Goal: Task Accomplishment & Management: Manage account settings

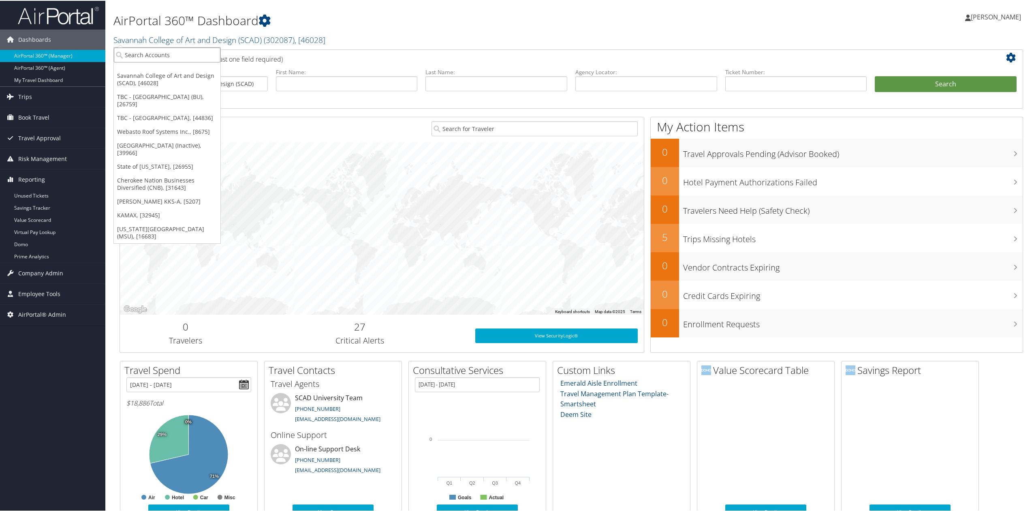
click at [167, 59] on input "search" at bounding box center [167, 54] width 107 height 15
type input "TI FLUID"
click at [135, 81] on div "TI Fluid Systems (2590), [4466] Account" at bounding box center [168, 73] width 107 height 19
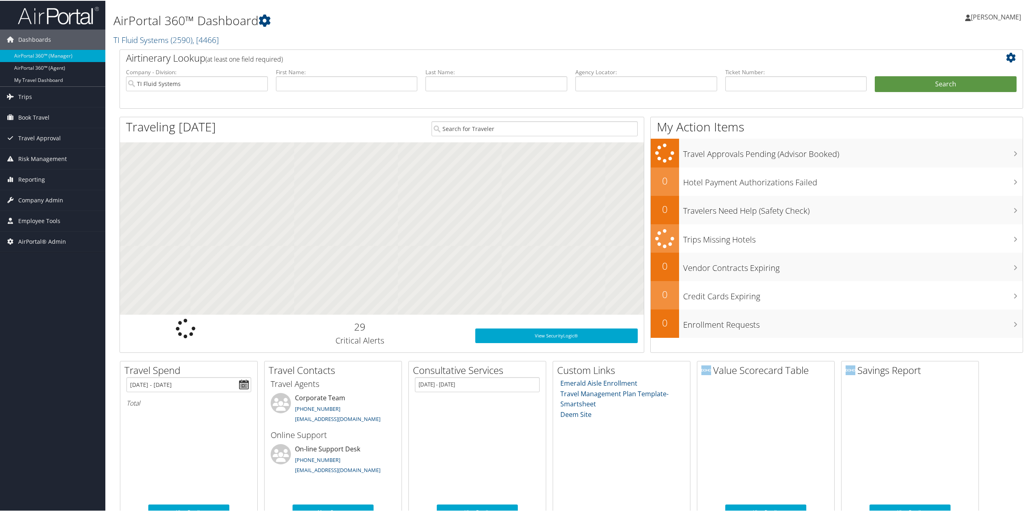
drag, startPoint x: 28, startPoint y: 198, endPoint x: 24, endPoint y: 214, distance: 16.1
click at [28, 198] on span "Company Admin" at bounding box center [40, 199] width 45 height 20
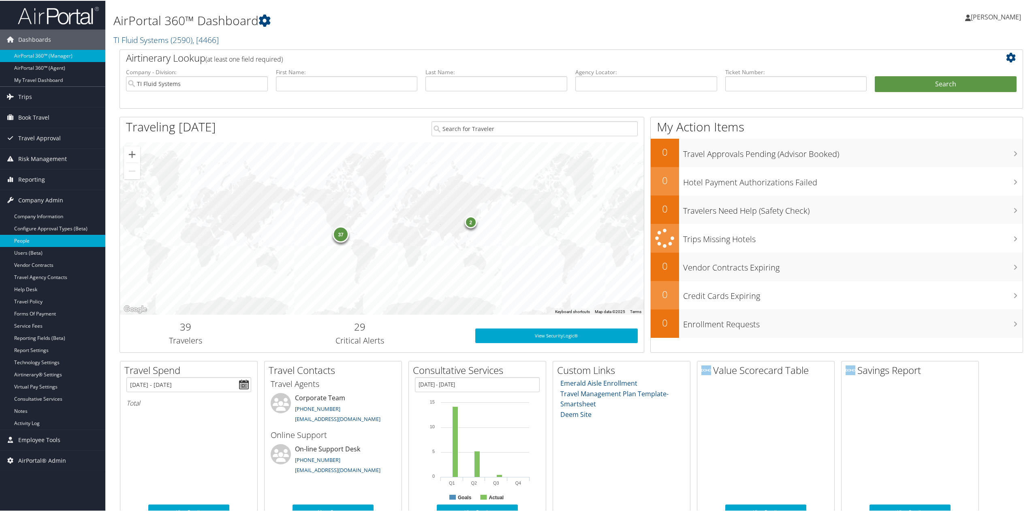
click at [49, 239] on link "People" at bounding box center [52, 240] width 105 height 12
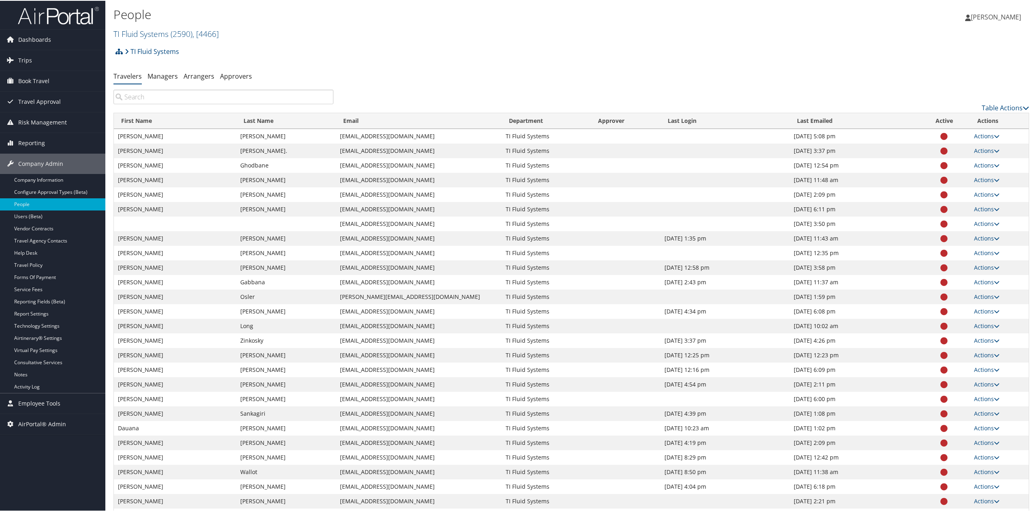
click at [937, 122] on th "Active" at bounding box center [944, 120] width 51 height 16
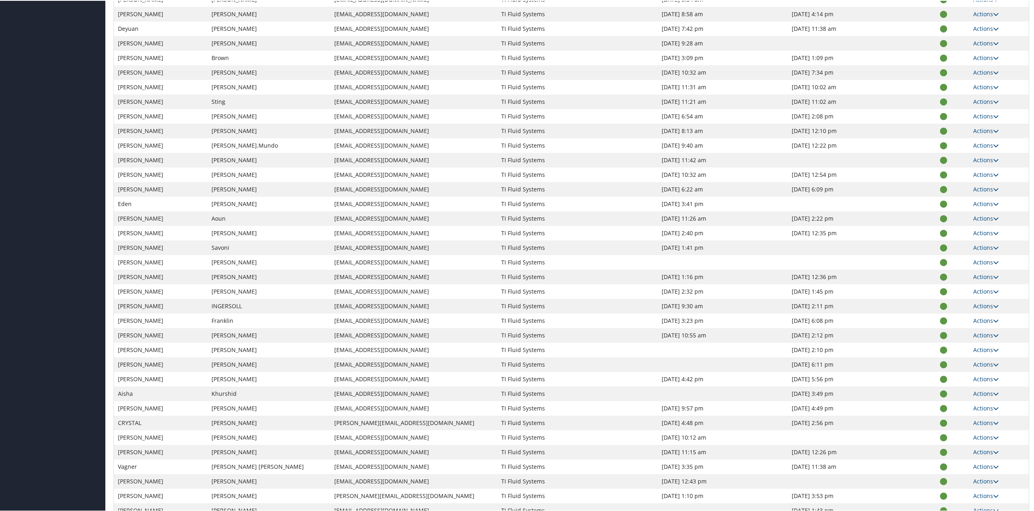
scroll to position [1091, 0]
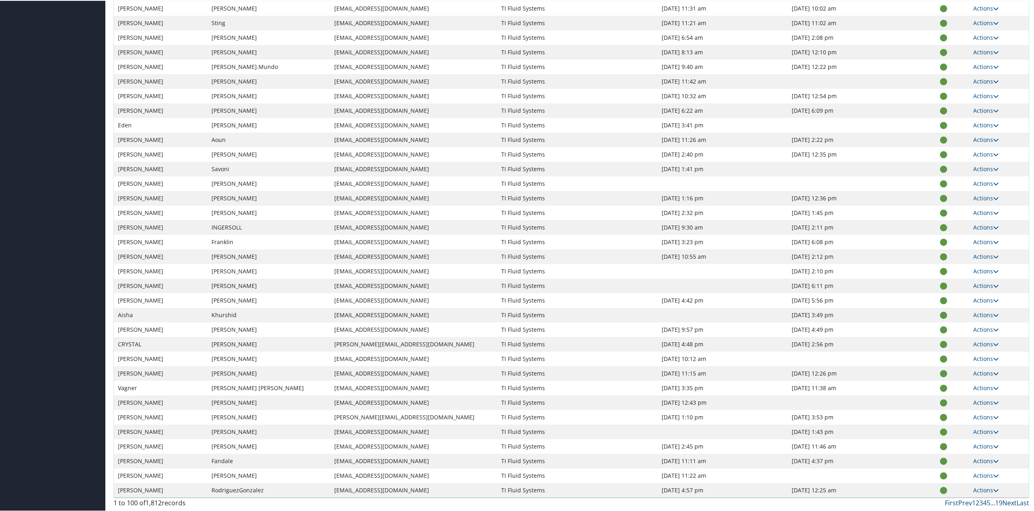
click at [1007, 502] on link "Next" at bounding box center [1009, 501] width 14 height 9
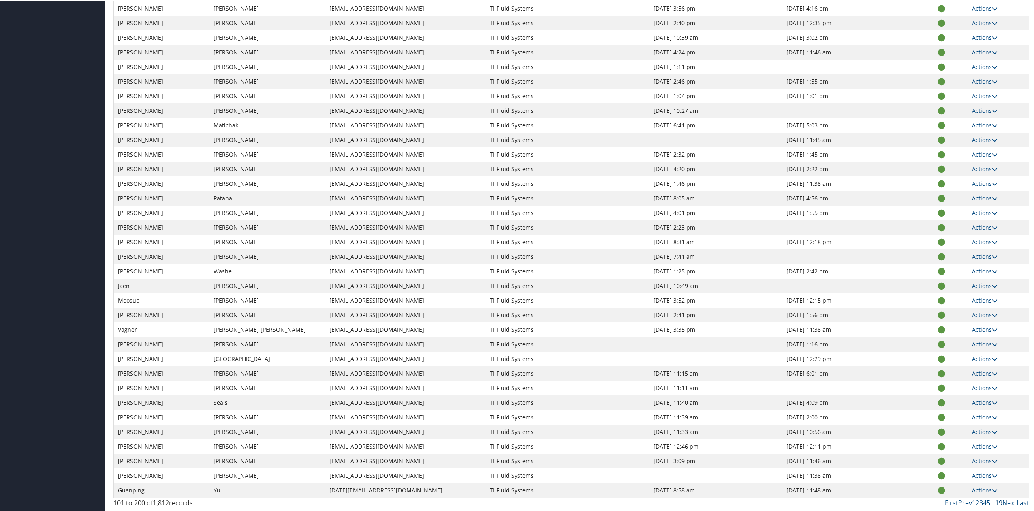
click at [995, 503] on link "19" at bounding box center [998, 501] width 7 height 9
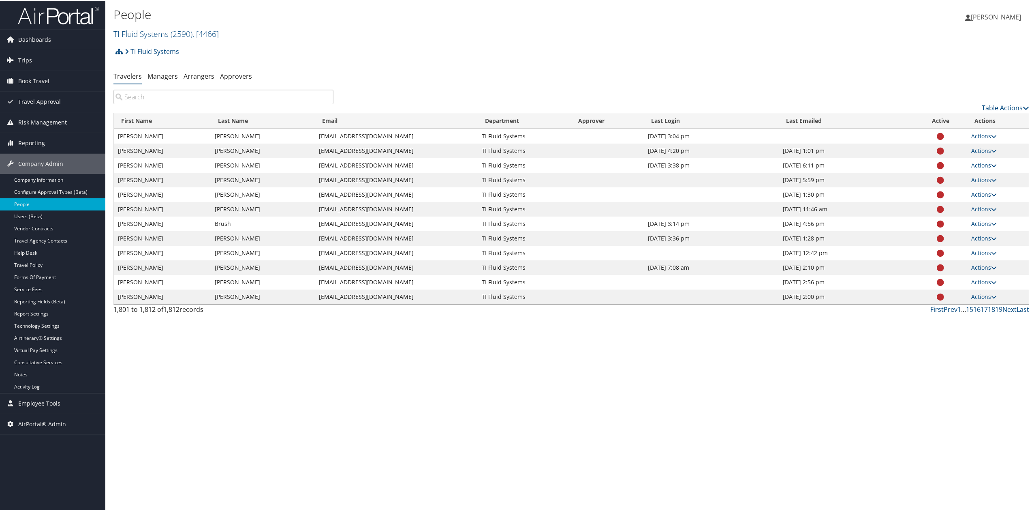
scroll to position [0, 0]
click at [991, 310] on link "18" at bounding box center [991, 308] width 7 height 9
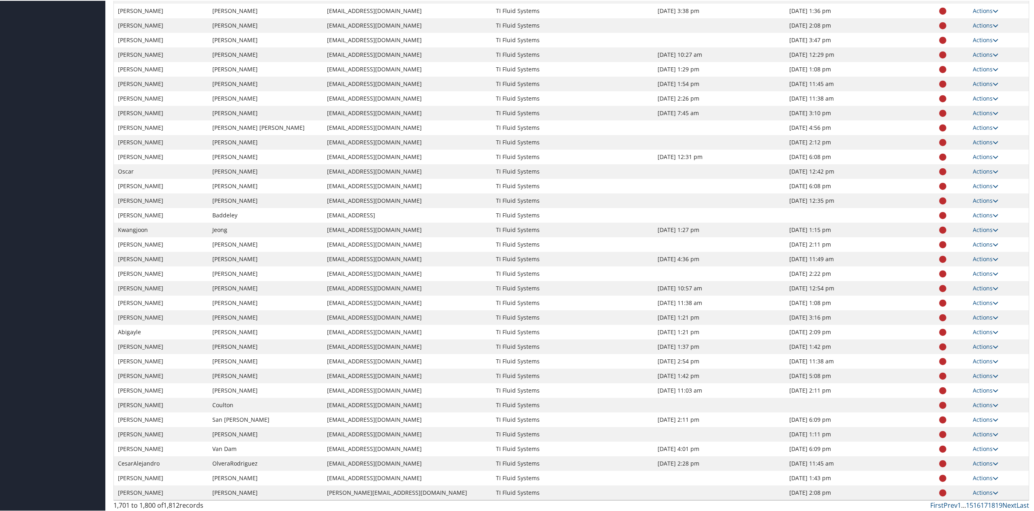
scroll to position [1091, 0]
click at [988, 502] on link "18" at bounding box center [991, 501] width 7 height 9
click at [983, 502] on link "17" at bounding box center [984, 501] width 7 height 9
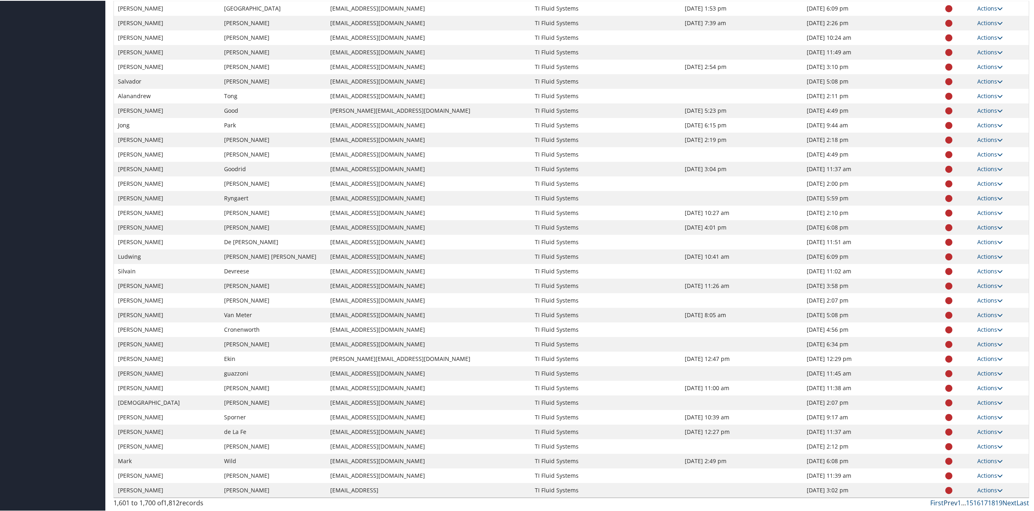
click at [946, 501] on link "Prev" at bounding box center [951, 501] width 14 height 9
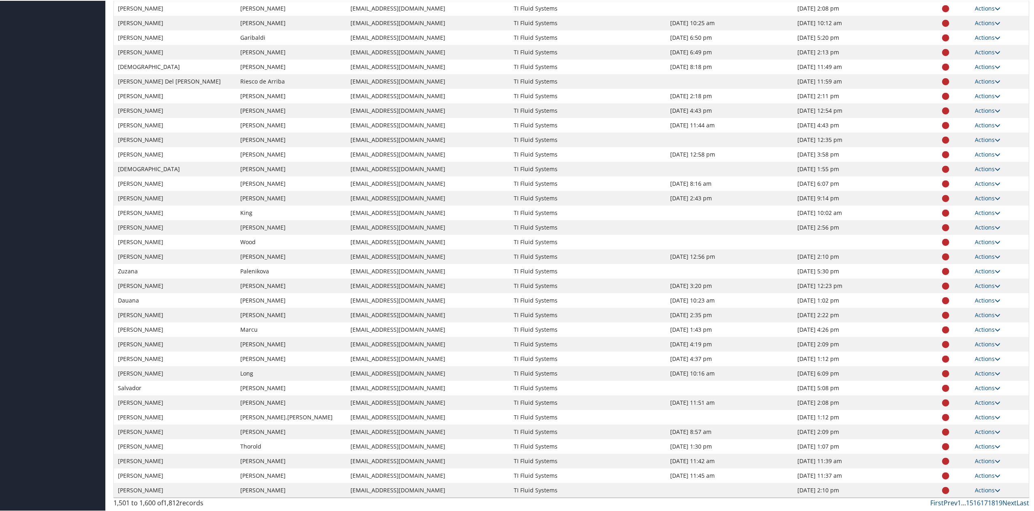
click at [946, 501] on link "Prev" at bounding box center [951, 501] width 14 height 9
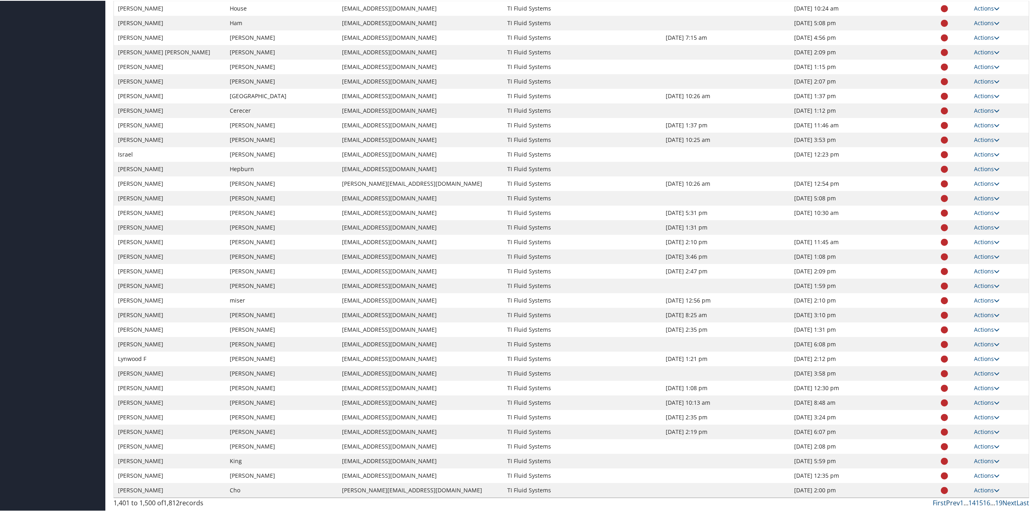
click at [951, 502] on link "Prev" at bounding box center [953, 501] width 14 height 9
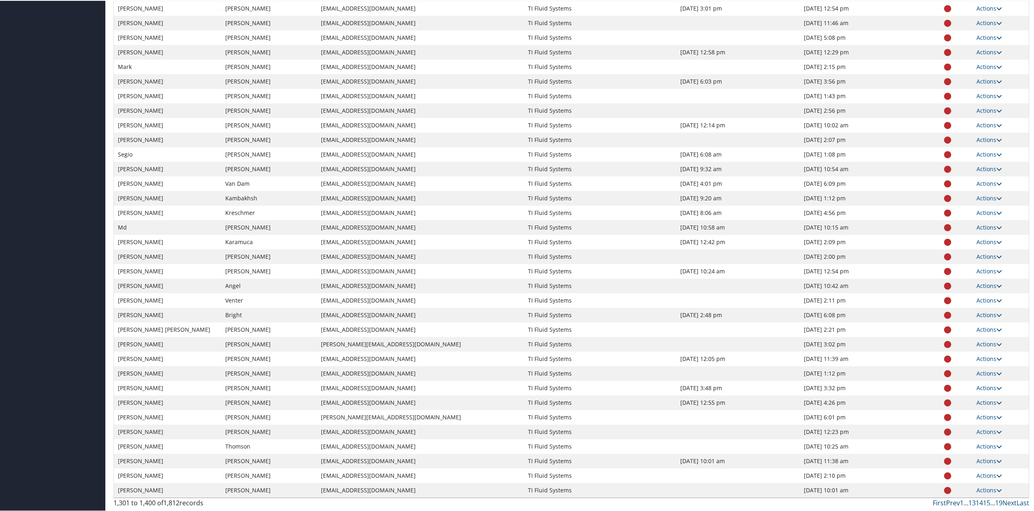
click at [950, 502] on link "Prev" at bounding box center [953, 501] width 14 height 9
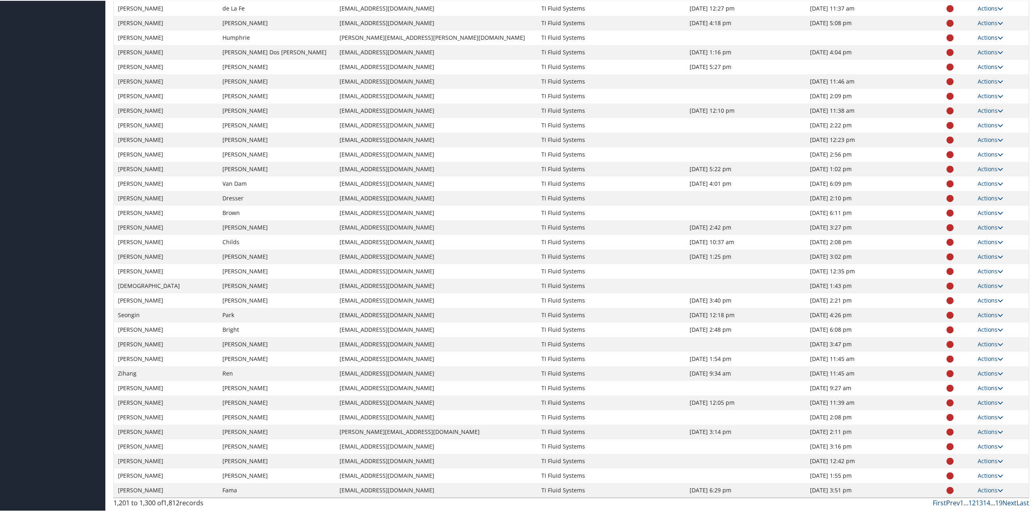
click at [949, 500] on link "Prev" at bounding box center [953, 501] width 14 height 9
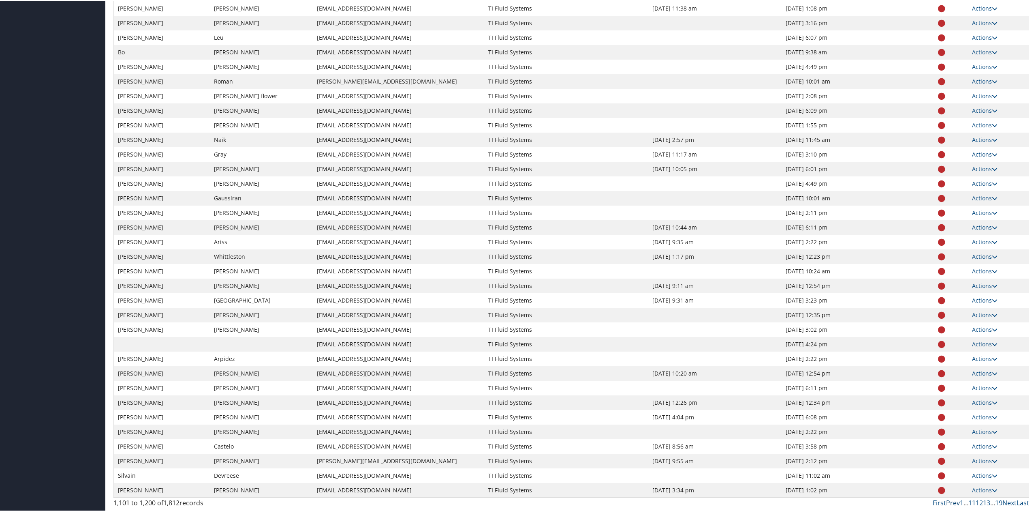
click at [949, 500] on link "Prev" at bounding box center [953, 501] width 14 height 9
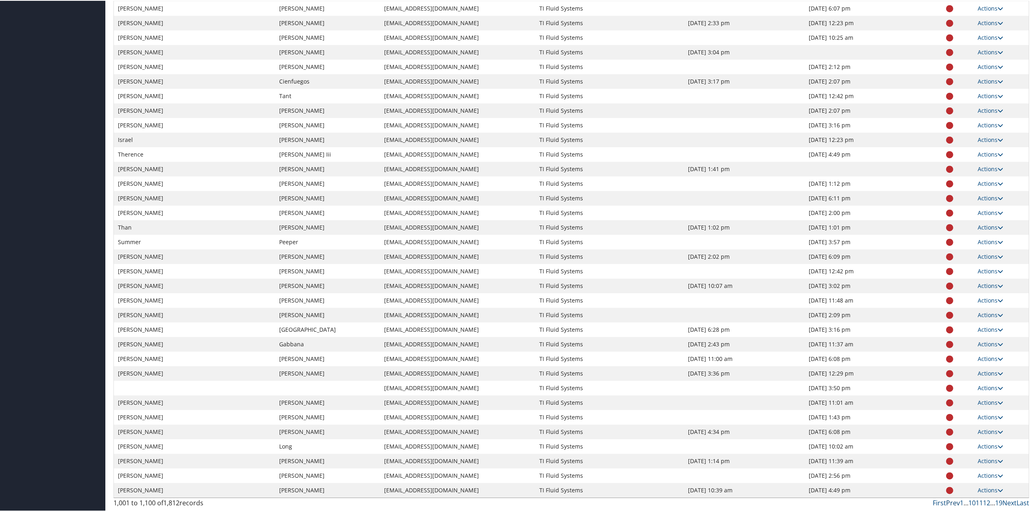
click at [949, 500] on link "Prev" at bounding box center [953, 501] width 14 height 9
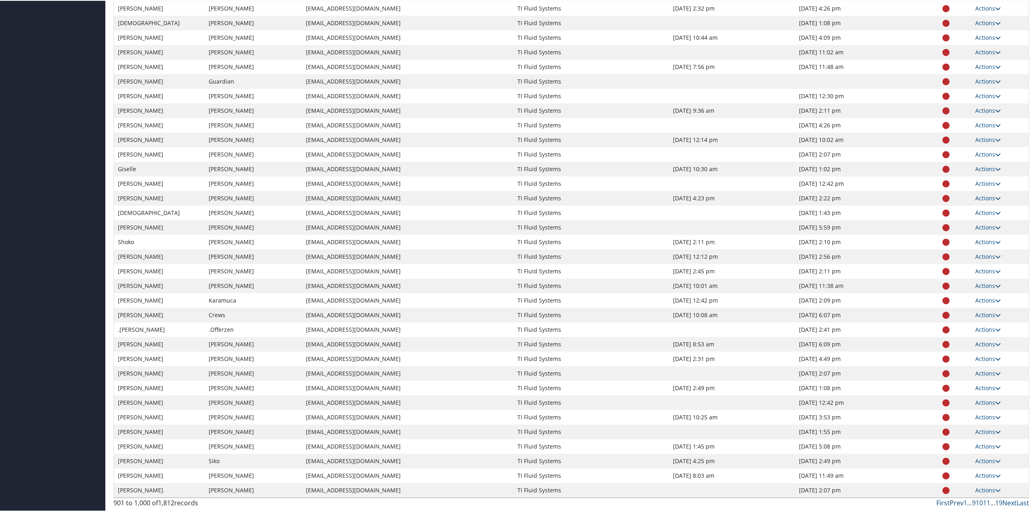
click at [950, 500] on link "Prev" at bounding box center [957, 501] width 14 height 9
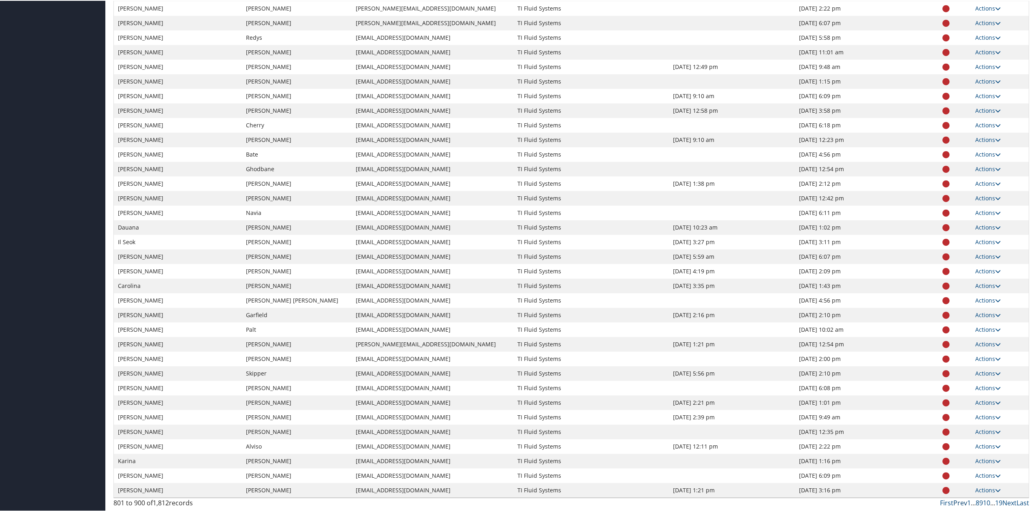
click at [953, 500] on link "Prev" at bounding box center [960, 501] width 14 height 9
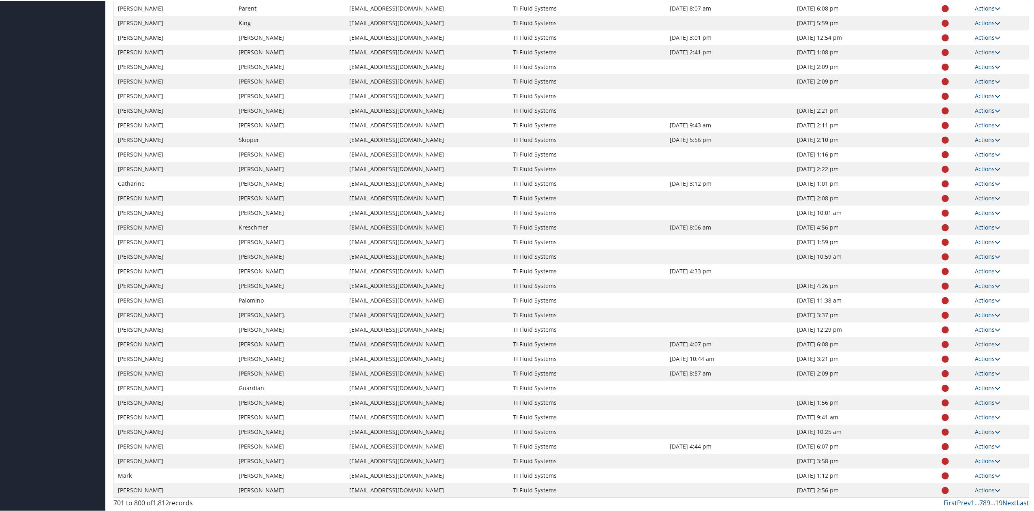
click at [949, 500] on link "First" at bounding box center [950, 501] width 13 height 9
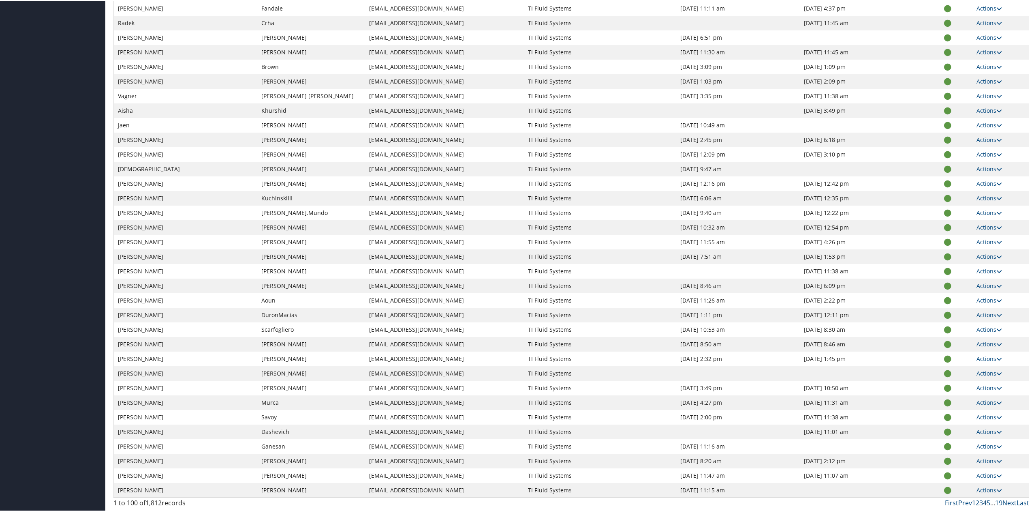
click at [983, 502] on link "4" at bounding box center [985, 501] width 4 height 9
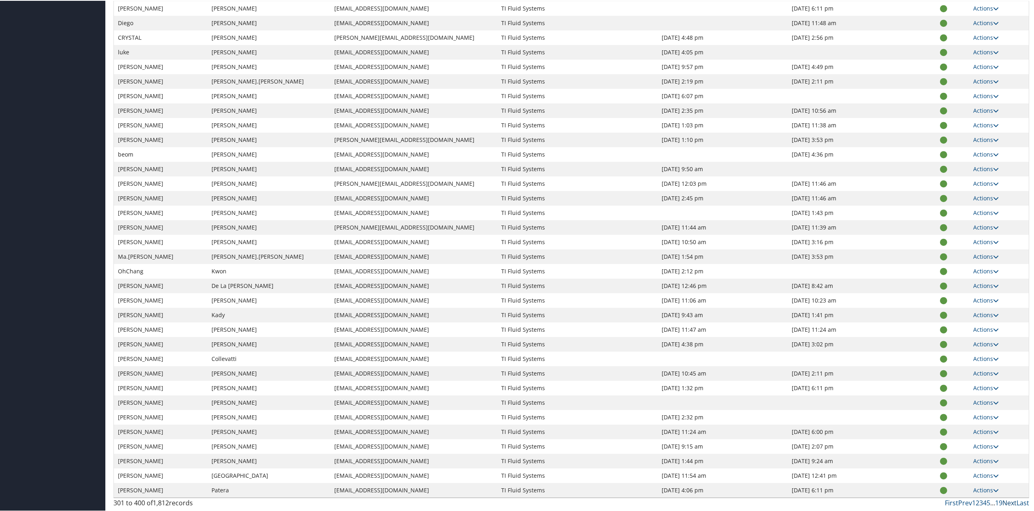
click at [1008, 502] on link "Next" at bounding box center [1009, 501] width 14 height 9
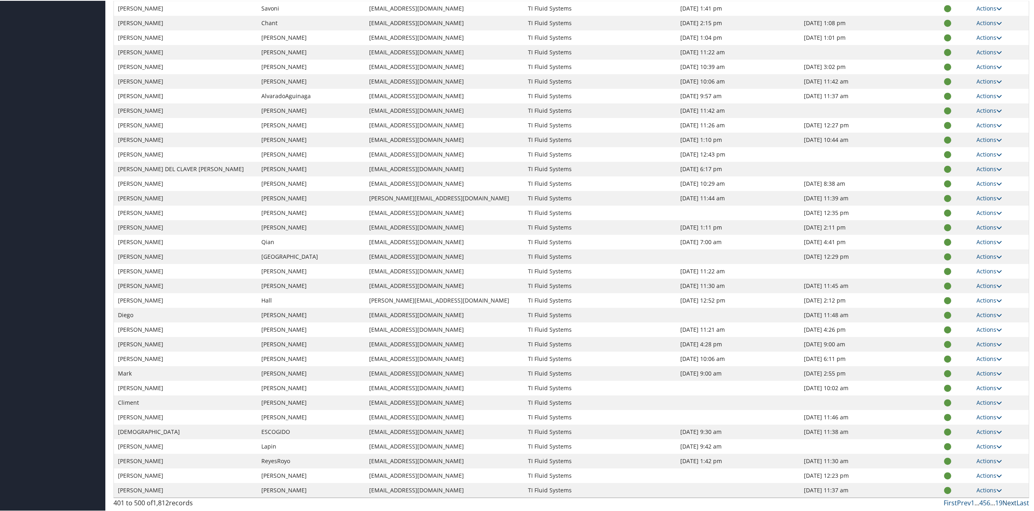
click at [1007, 498] on link "Next" at bounding box center [1009, 501] width 14 height 9
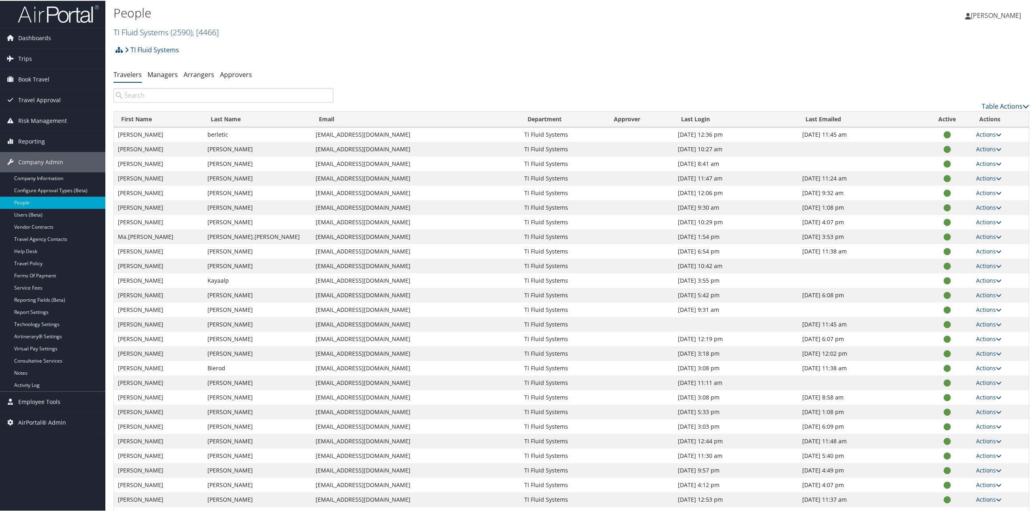
scroll to position [0, 0]
click at [64, 20] on img at bounding box center [58, 14] width 81 height 19
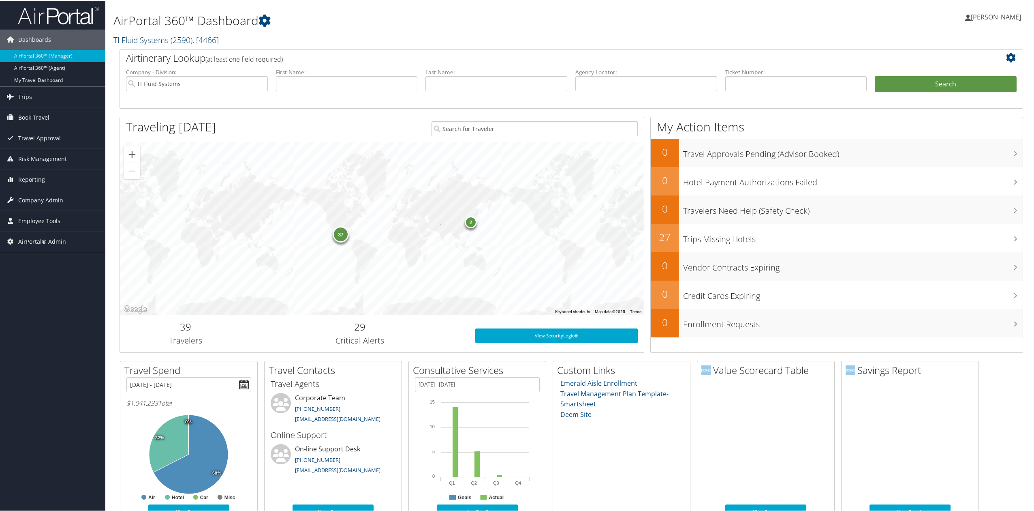
click at [166, 37] on link "TI Fluid Systems ( 2590 ) , [ 4466 ]" at bounding box center [165, 39] width 105 height 11
click at [164, 49] on input "search" at bounding box center [167, 54] width 107 height 15
type input "abc"
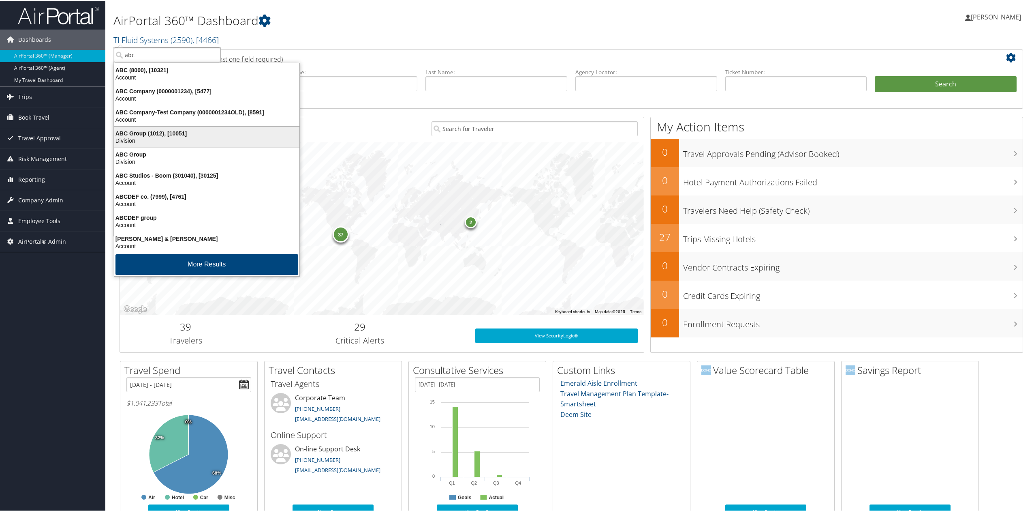
click at [221, 133] on div "ABC Group (1012), [10051]" at bounding box center [206, 132] width 195 height 7
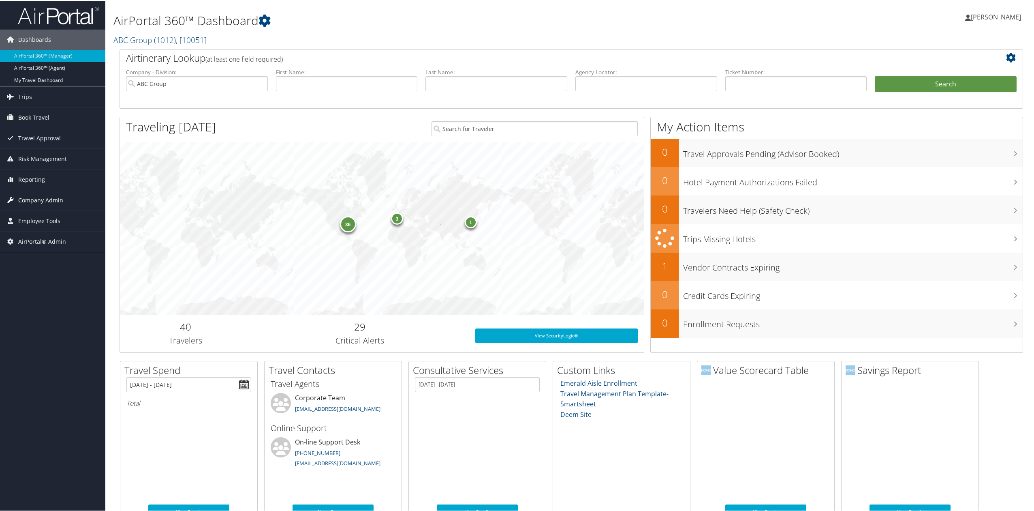
click at [52, 199] on span "Company Admin" at bounding box center [40, 199] width 45 height 20
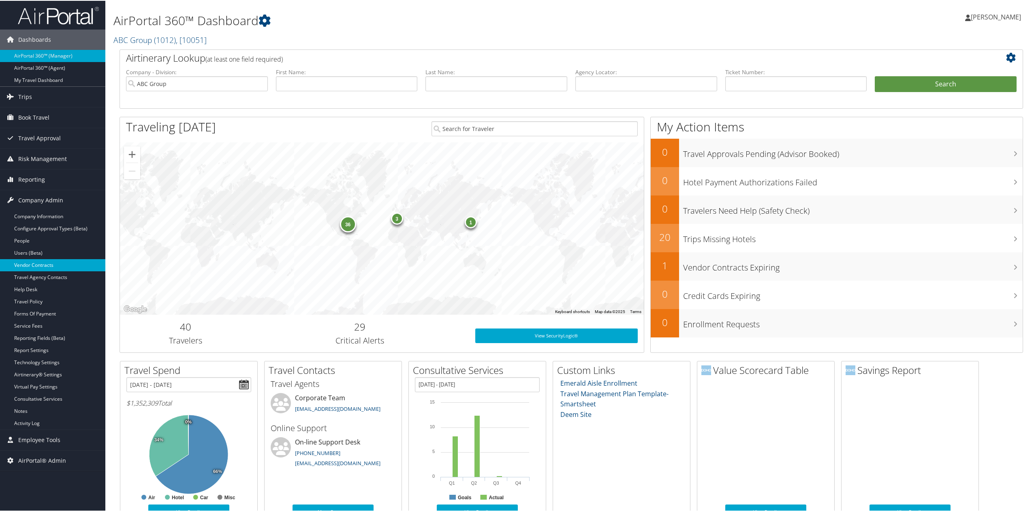
click at [55, 261] on link "Vendor Contracts" at bounding box center [52, 264] width 105 height 12
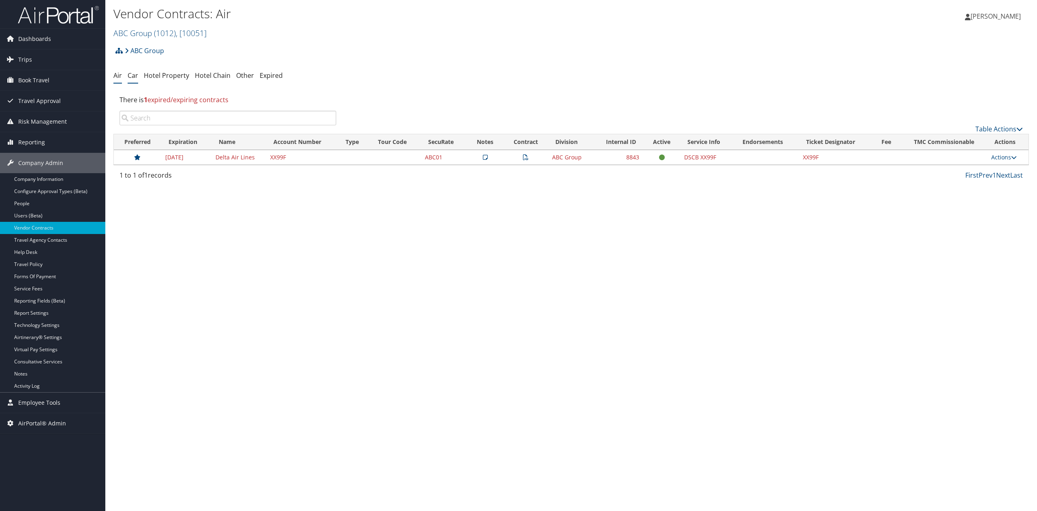
click at [130, 76] on link "Car" at bounding box center [133, 75] width 11 height 9
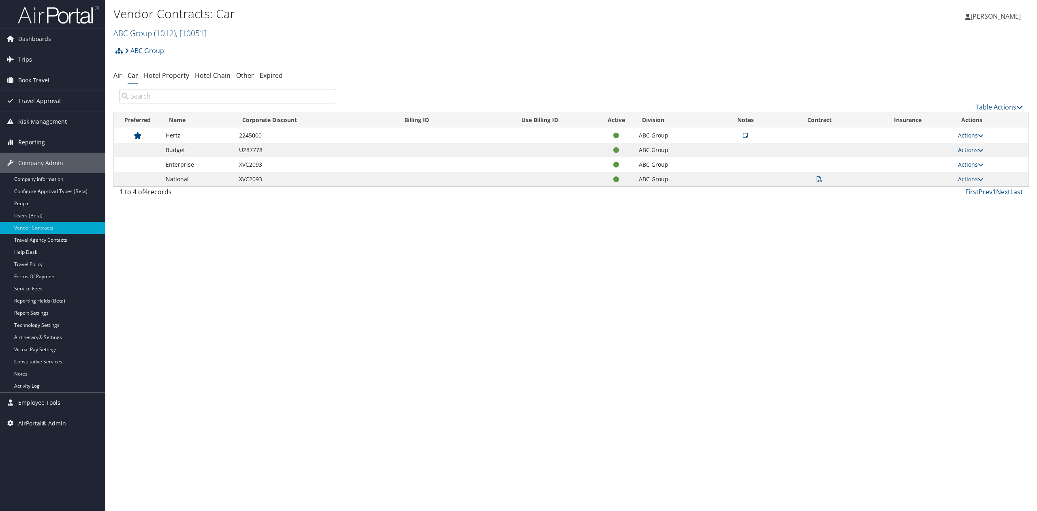
click at [818, 177] on icon at bounding box center [820, 179] width 6 height 6
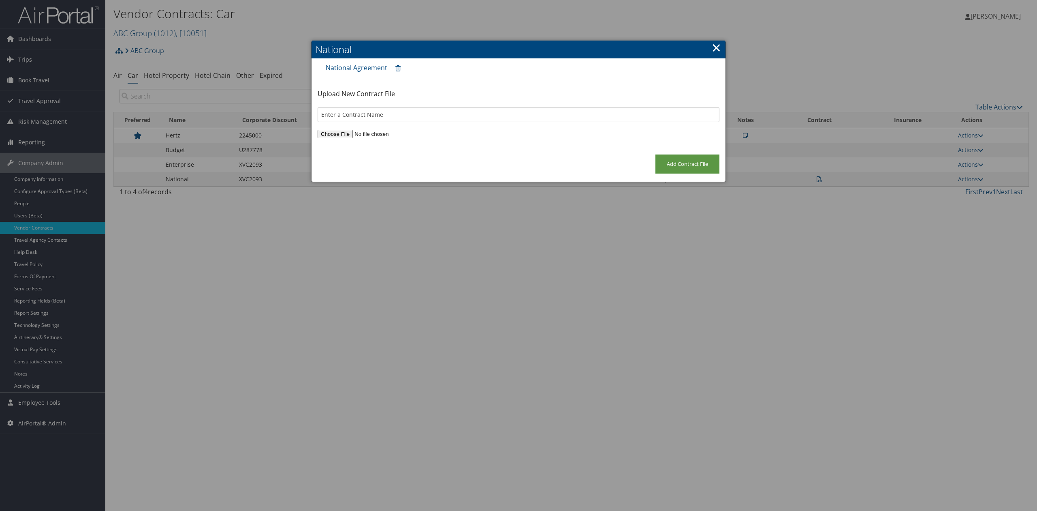
click at [717, 49] on link "×" at bounding box center [716, 47] width 9 height 16
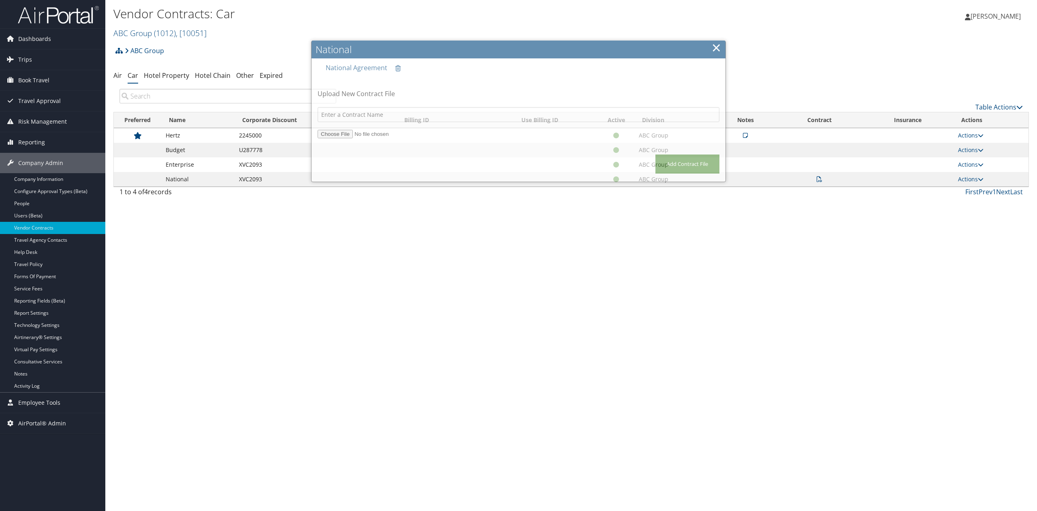
click at [724, 240] on div "Vendor Contracts: Car ABC Group ( 1012 ) , [ 10051 ] ABC Group TI Fluid Systems…" at bounding box center [571, 255] width 932 height 511
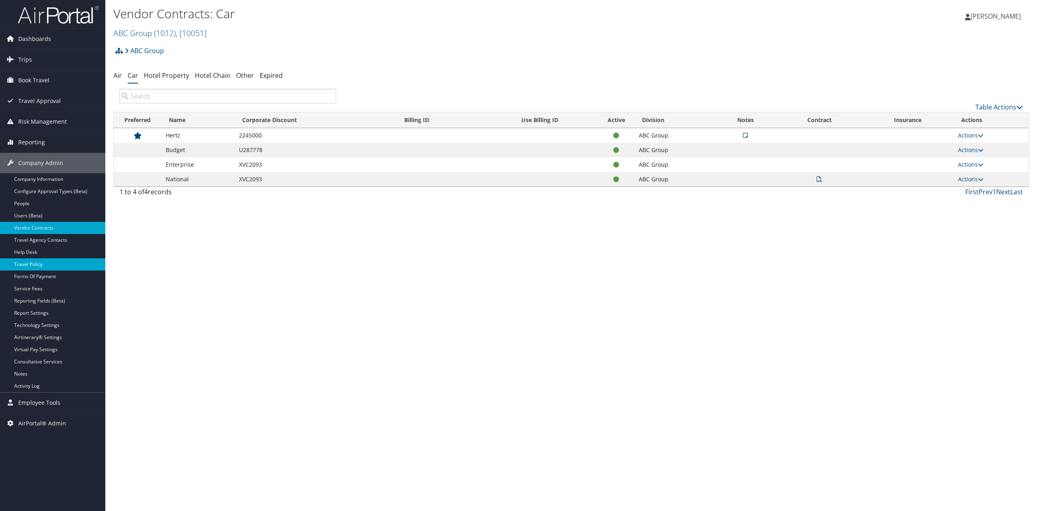
click at [51, 267] on link "Travel Policy" at bounding box center [52, 264] width 105 height 12
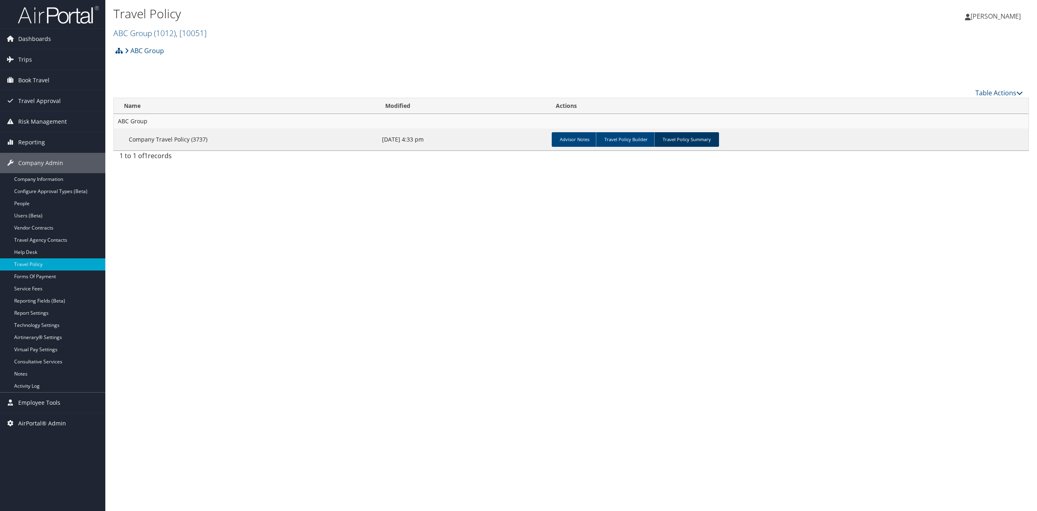
click at [693, 140] on link "Travel Policy Summary" at bounding box center [686, 139] width 65 height 15
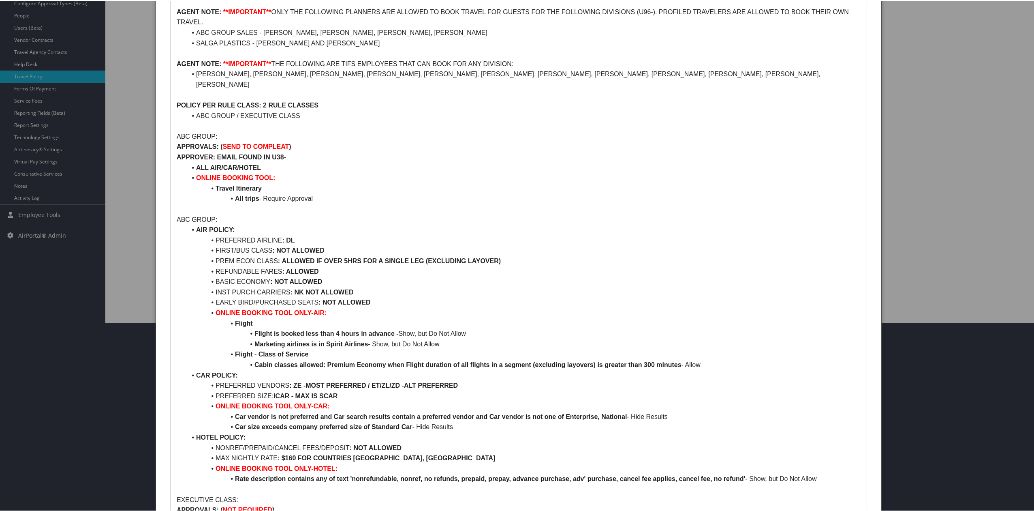
scroll to position [297, 0]
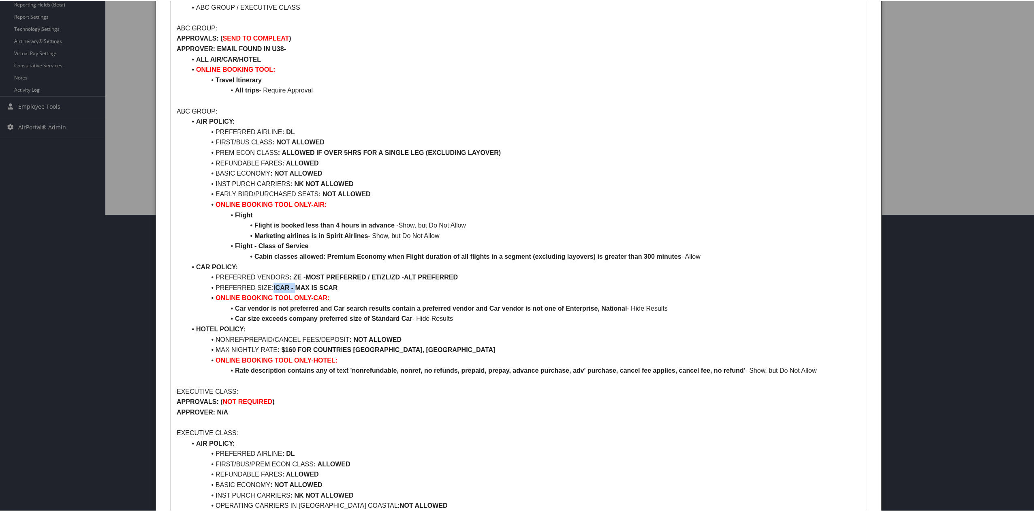
drag, startPoint x: 274, startPoint y: 283, endPoint x: 294, endPoint y: 282, distance: 19.9
click at [294, 283] on strong "ICAR - MAX IS SCAR" at bounding box center [305, 286] width 64 height 7
click at [329, 284] on strong "ICAR - MAX IS SCAR" at bounding box center [305, 286] width 64 height 7
drag, startPoint x: 322, startPoint y: 288, endPoint x: 350, endPoint y: 288, distance: 28.8
click at [350, 288] on li "PREFERRED SIZE: ICAR - MAX IS SCAR" at bounding box center [523, 287] width 674 height 11
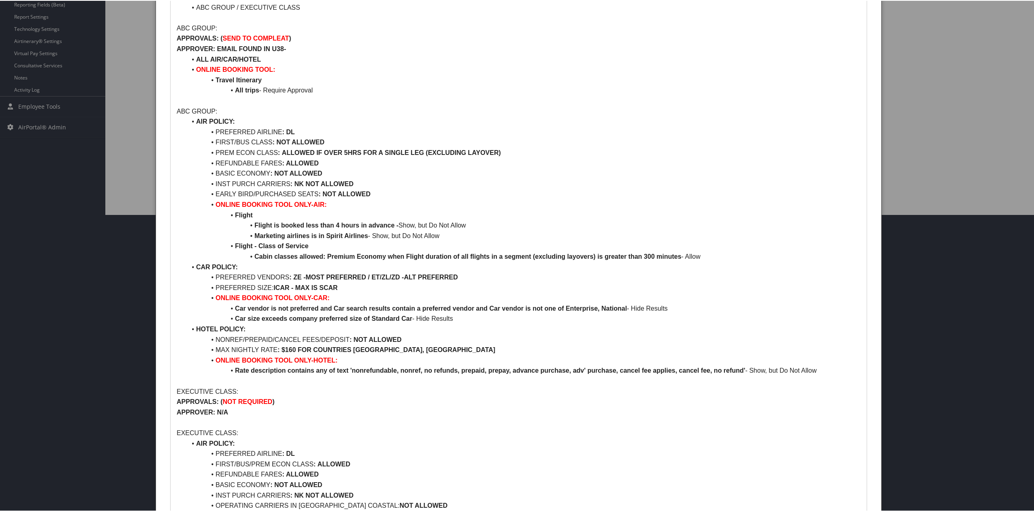
drag, startPoint x: 399, startPoint y: 299, endPoint x: 356, endPoint y: 321, distance: 48.4
click at [399, 299] on li "ONLINE BOOKING TOOL ONLY-CAR:" at bounding box center [523, 297] width 674 height 11
click at [333, 292] on li "ONLINE BOOKING TOOL ONLY-CAR:" at bounding box center [523, 297] width 674 height 11
click at [341, 278] on strong ": ZE -MOST PREFERRED / ET/ZL/ZD -ALT PREFERRED" at bounding box center [373, 276] width 169 height 7
click at [377, 314] on strong "Car size exceeds company preferred size of Standard Car" at bounding box center [323, 317] width 177 height 7
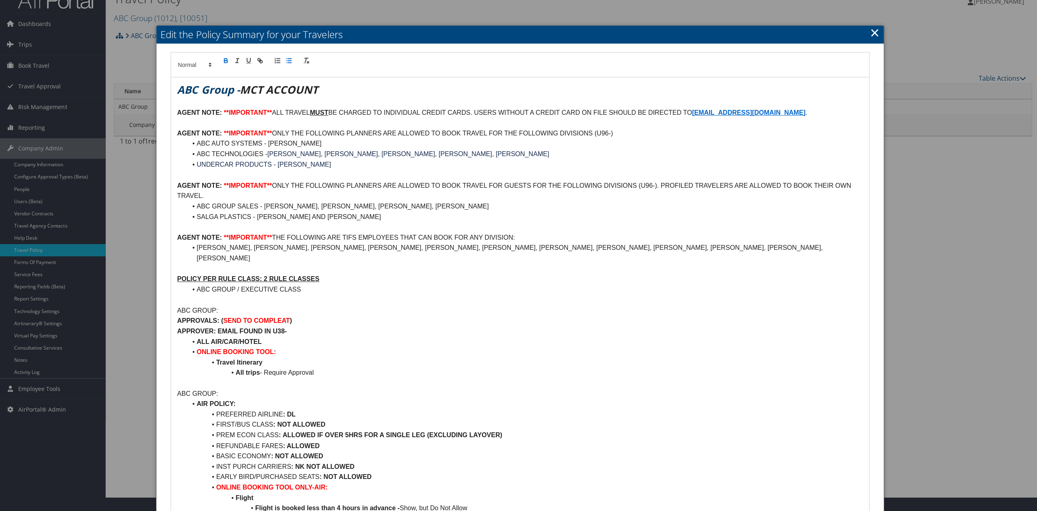
scroll to position [0, 0]
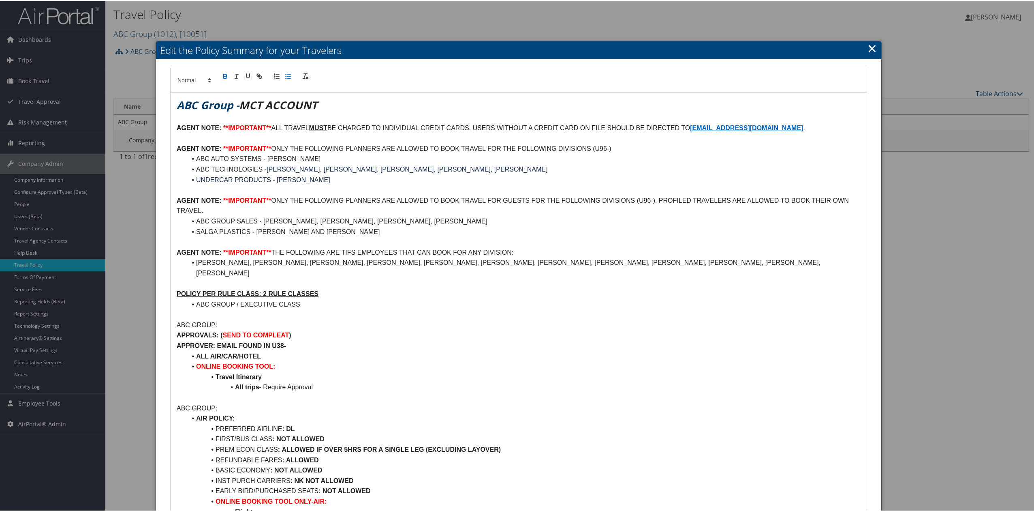
click at [874, 49] on h2 "Edit the Policy Summary for your Travelers" at bounding box center [518, 50] width 725 height 18
click at [871, 49] on link "×" at bounding box center [871, 47] width 9 height 16
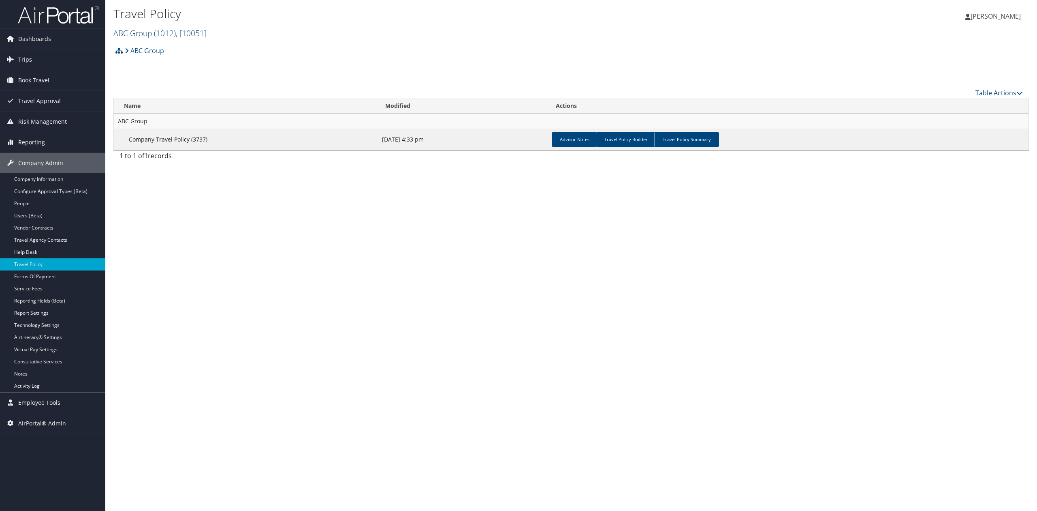
click at [159, 33] on span "( 1012 )" at bounding box center [165, 33] width 22 height 11
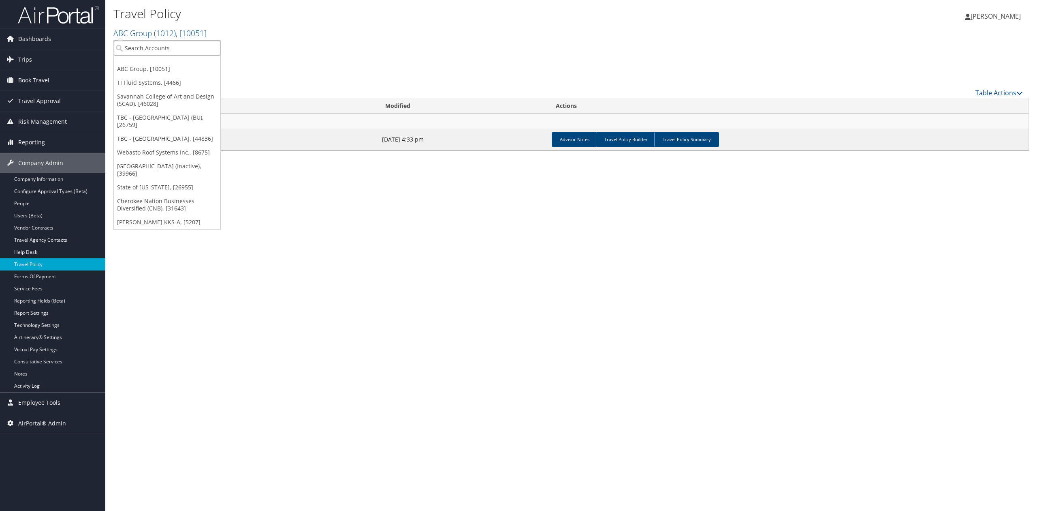
click at [156, 49] on input "search" at bounding box center [167, 48] width 107 height 15
click at [162, 78] on link "TI Fluid Systems, [4466]" at bounding box center [167, 83] width 107 height 14
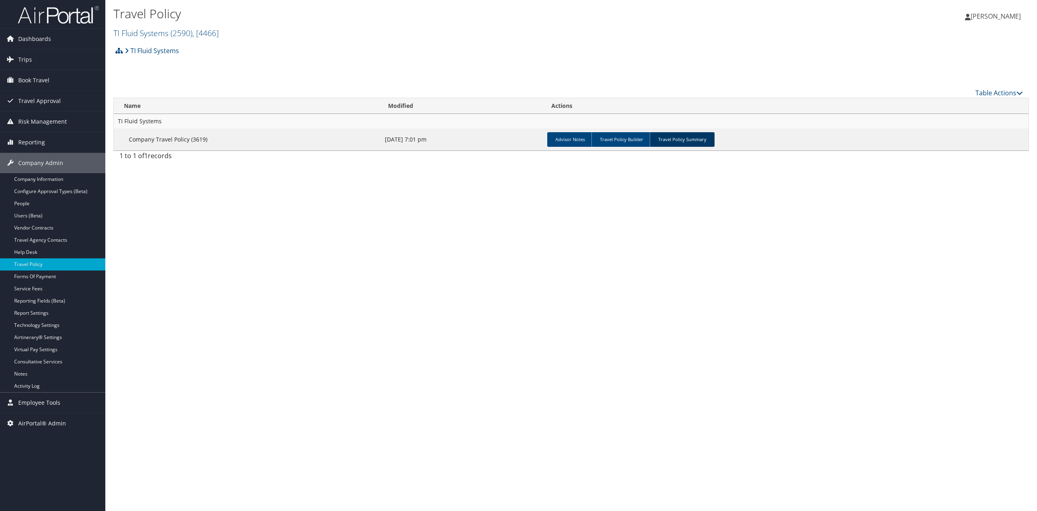
click at [678, 141] on link "Travel Policy Summary" at bounding box center [682, 139] width 65 height 15
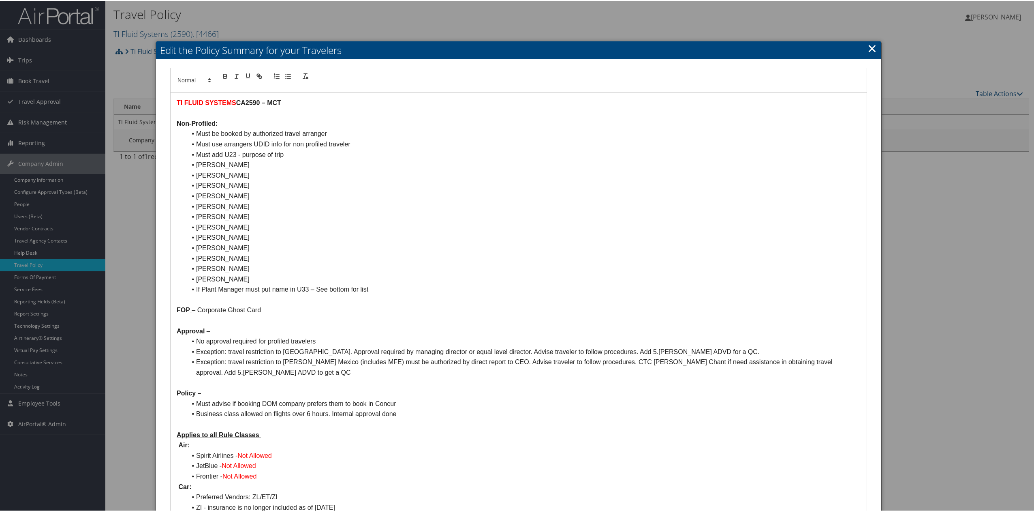
click at [872, 49] on link "×" at bounding box center [871, 47] width 9 height 16
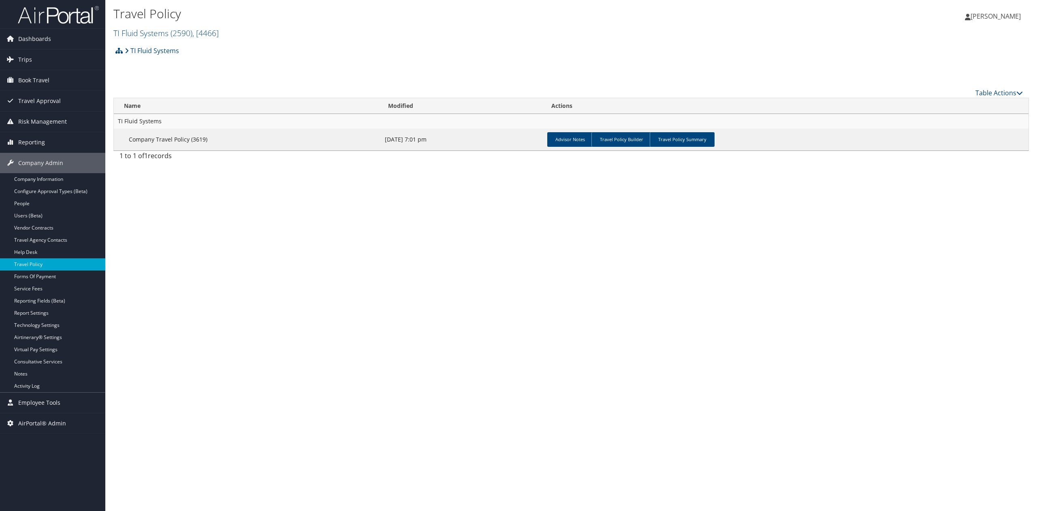
click at [316, 297] on div "Travel Policy TI Fluid Systems ( 2590 ) , [ 4466 ] TI Fluid Systems ABC Group S…" at bounding box center [571, 255] width 932 height 511
click at [629, 136] on link "Travel Policy Builder" at bounding box center [622, 139] width 60 height 15
drag, startPoint x: 323, startPoint y: 279, endPoint x: 270, endPoint y: 237, distance: 68.1
click at [323, 279] on div "Travel Policy TI Fluid Systems ( 2590 ) , [ 4466 ] TI Fluid Systems ABC Group S…" at bounding box center [571, 255] width 932 height 511
click at [506, 327] on div "Travel Policy TI Fluid Systems ( 2590 ) , [ 4466 ] TI Fluid Systems ABC Group S…" at bounding box center [571, 255] width 932 height 511
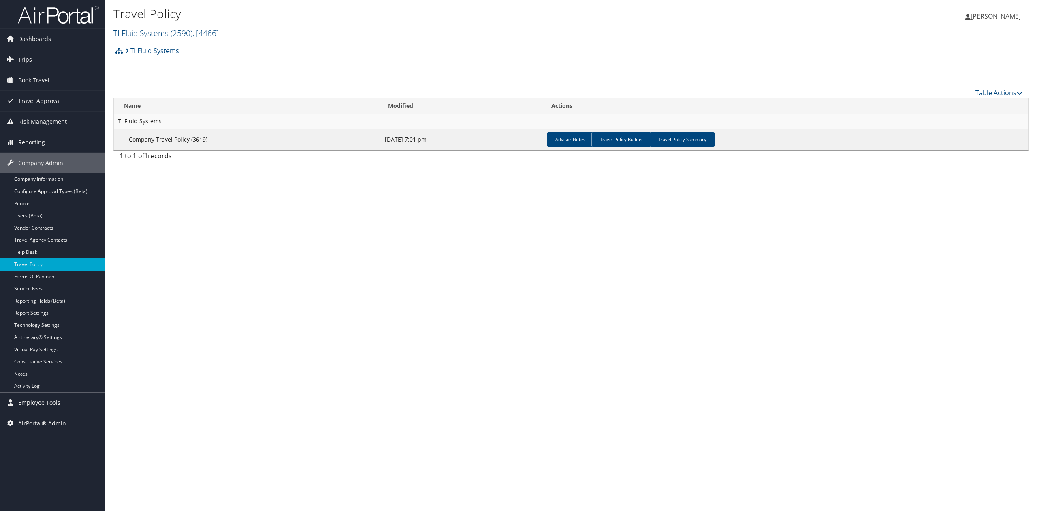
click at [258, 302] on div "Travel Policy TI Fluid Systems ( 2590 ) , [ 4466 ] TI Fluid Systems ABC Group S…" at bounding box center [571, 255] width 932 height 511
click at [42, 23] on img at bounding box center [58, 14] width 81 height 19
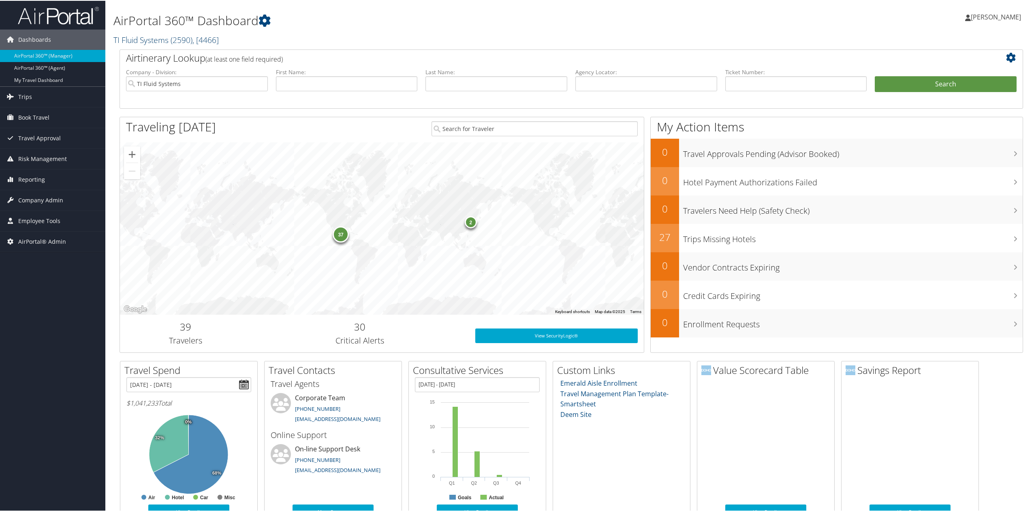
click at [190, 43] on span "( 2590 )" at bounding box center [182, 39] width 22 height 11
click at [189, 54] on input "search" at bounding box center [167, 54] width 107 height 15
type input "boston univer"
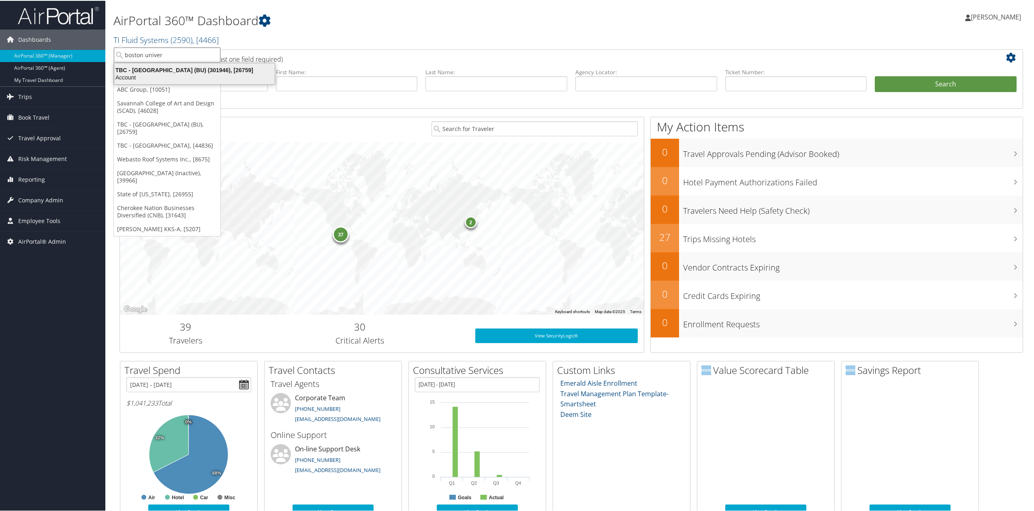
click at [198, 64] on div "TBC - Boston University (BU) (301946), [26759] Account" at bounding box center [194, 73] width 158 height 19
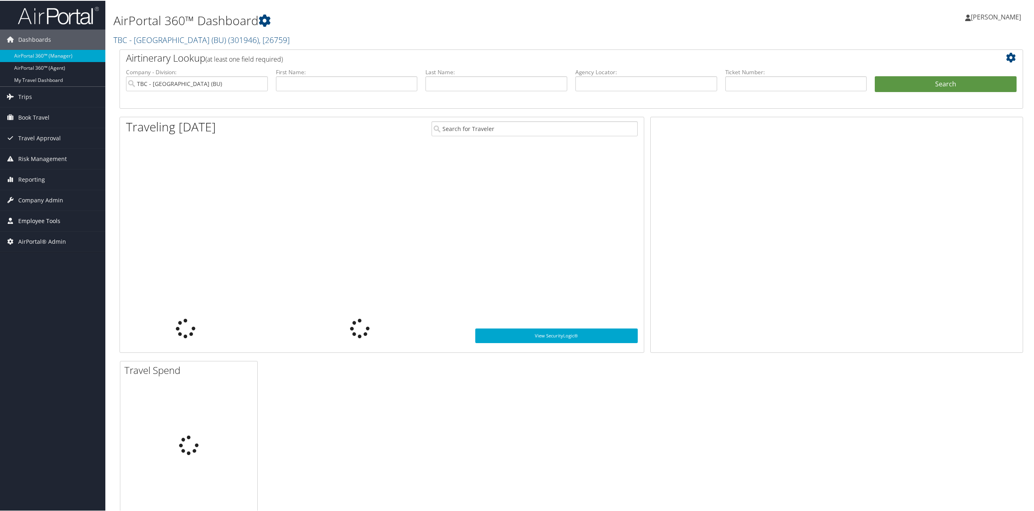
drag, startPoint x: 0, startPoint y: 0, endPoint x: 45, endPoint y: 225, distance: 229.6
click at [36, 197] on span "Company Admin" at bounding box center [40, 199] width 45 height 20
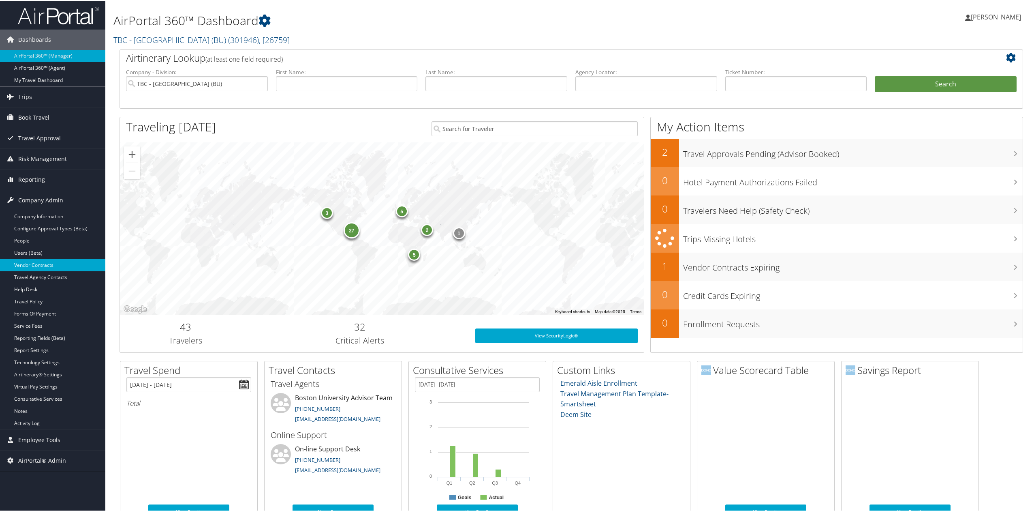
click at [58, 262] on link "Vendor Contracts" at bounding box center [52, 264] width 105 height 12
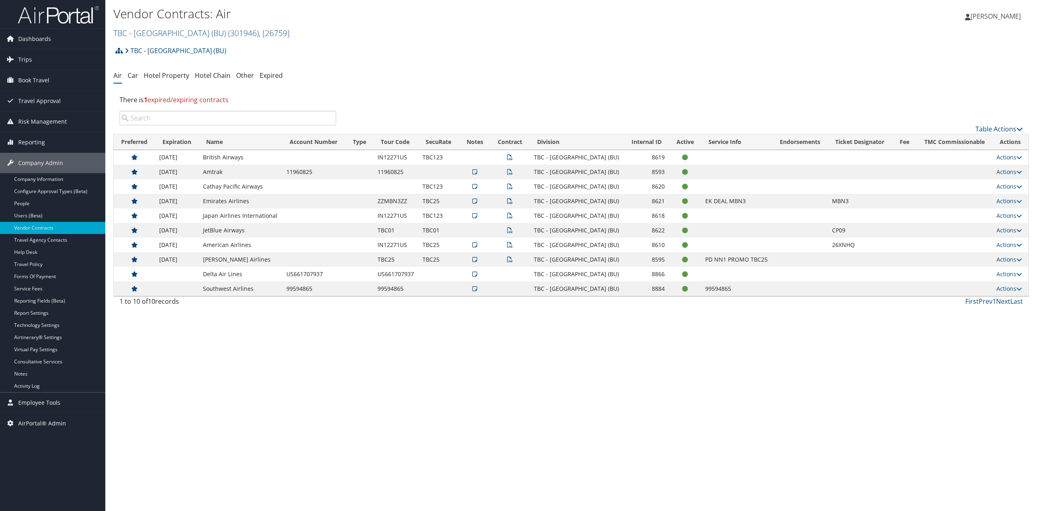
drag, startPoint x: 506, startPoint y: 350, endPoint x: 205, endPoint y: 120, distance: 378.7
click at [500, 347] on div "Vendor Contracts: Air TBC - Boston University (BU) ( 301946 ) , [ 26759 ] TBC -…" at bounding box center [571, 255] width 932 height 511
click at [215, 74] on link "Hotel Chain" at bounding box center [213, 75] width 36 height 9
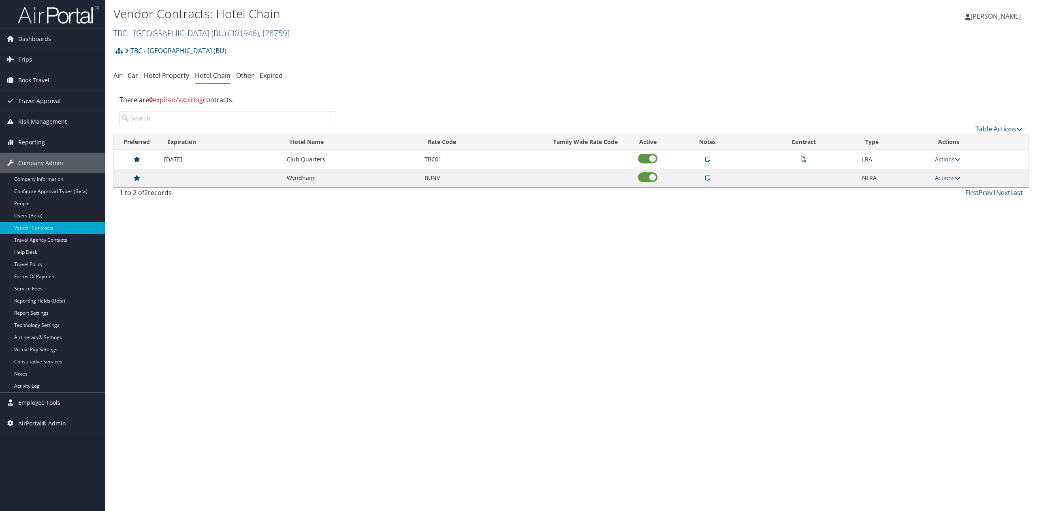
click at [955, 161] on link "Actions" at bounding box center [948, 159] width 26 height 8
click at [942, 197] on link "Edit" at bounding box center [932, 199] width 51 height 14
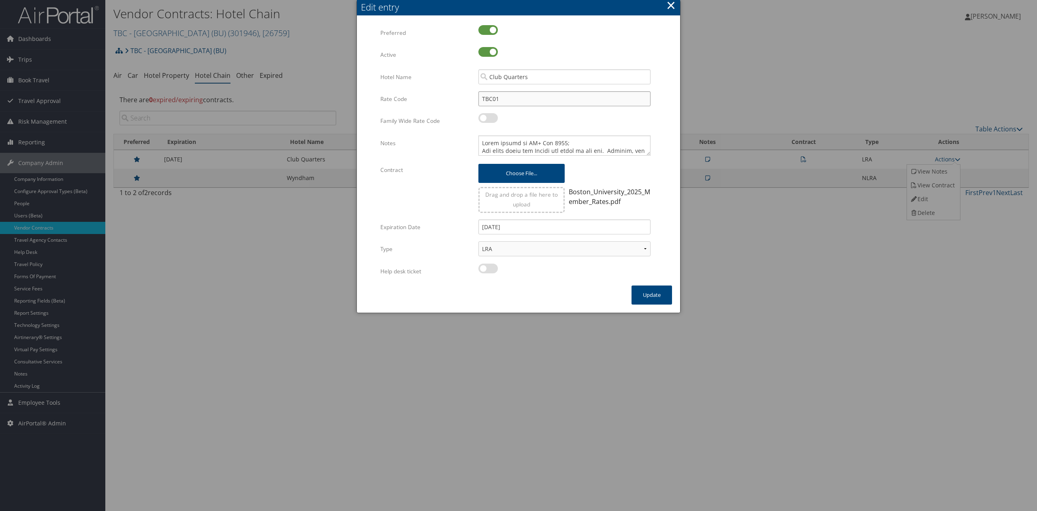
drag, startPoint x: 489, startPoint y: 97, endPoint x: 444, endPoint y: 94, distance: 45.1
click at [464, 97] on div "Rate Code TBC01 Multiple values The selected items contain different values for…" at bounding box center [518, 102] width 276 height 22
type input "BU"
checkbox input "true"
type input "BUNV"
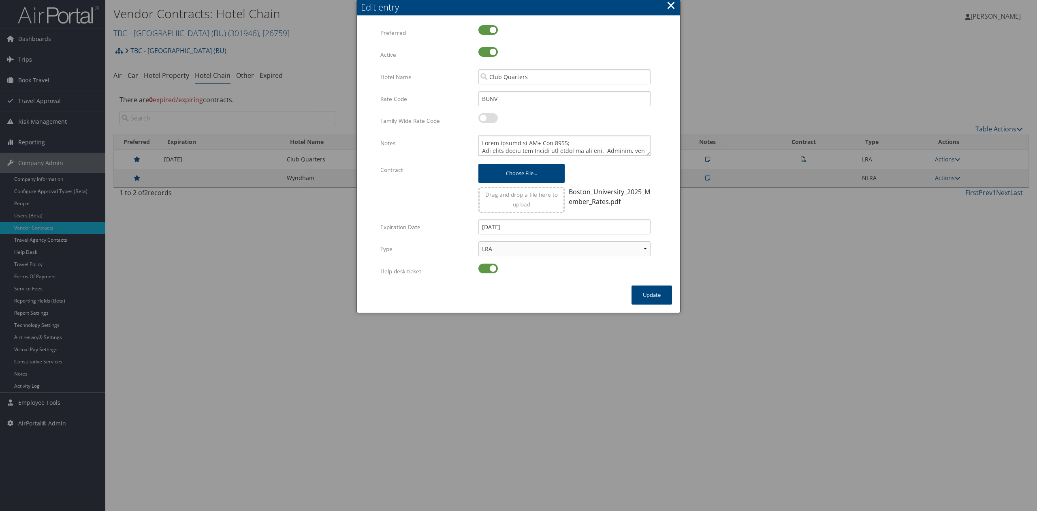
click at [491, 269] on label at bounding box center [488, 268] width 19 height 10
click at [488, 269] on input "checkbox" at bounding box center [485, 269] width 5 height 5
checkbox input "false"
click at [646, 293] on button "Update" at bounding box center [652, 294] width 41 height 19
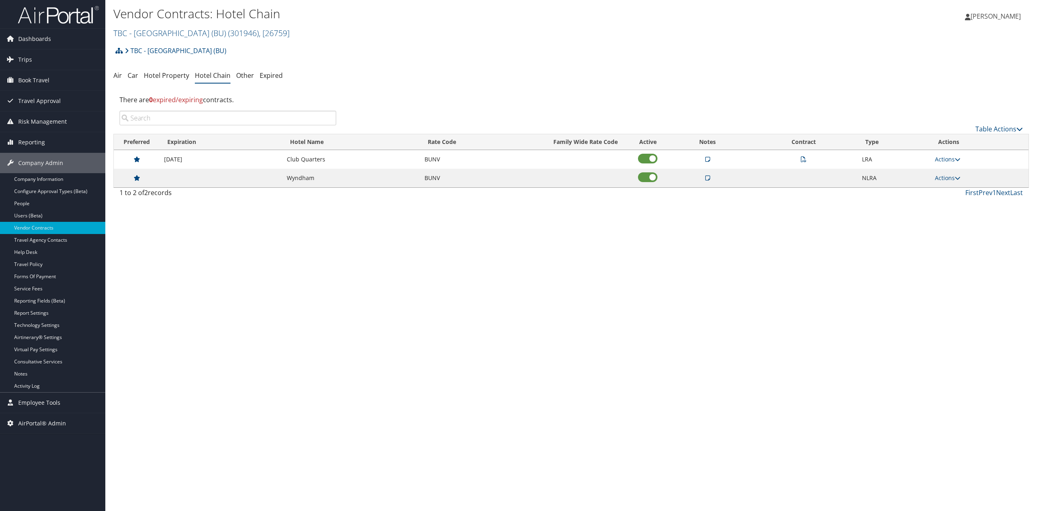
click at [581, 289] on div "Vendor Contracts: Hotel Chain TBC - Boston University (BU) ( 301946 ) , [ 26759…" at bounding box center [571, 255] width 932 height 511
click at [231, 227] on div "Vendor Contracts: Hotel Chain TBC - Boston University (BU) ( 301946 ) , [ 26759…" at bounding box center [571, 255] width 932 height 511
click at [706, 159] on icon at bounding box center [707, 159] width 5 height 6
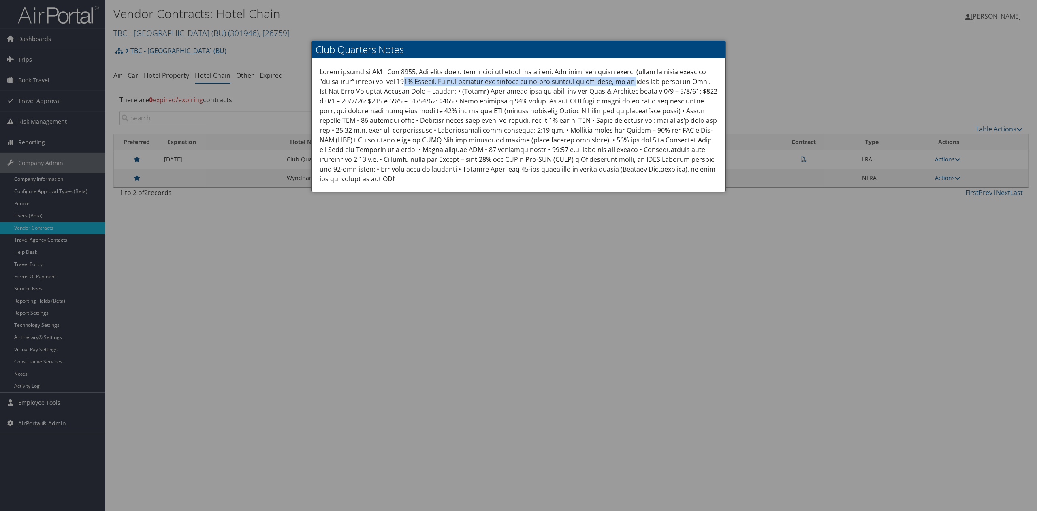
drag, startPoint x: 466, startPoint y: 82, endPoint x: 654, endPoint y: 85, distance: 188.4
click at [654, 85] on div at bounding box center [519, 125] width 414 height 133
drag, startPoint x: 643, startPoint y: 104, endPoint x: 636, endPoint y: 104, distance: 6.5
click at [642, 104] on div at bounding box center [519, 125] width 414 height 133
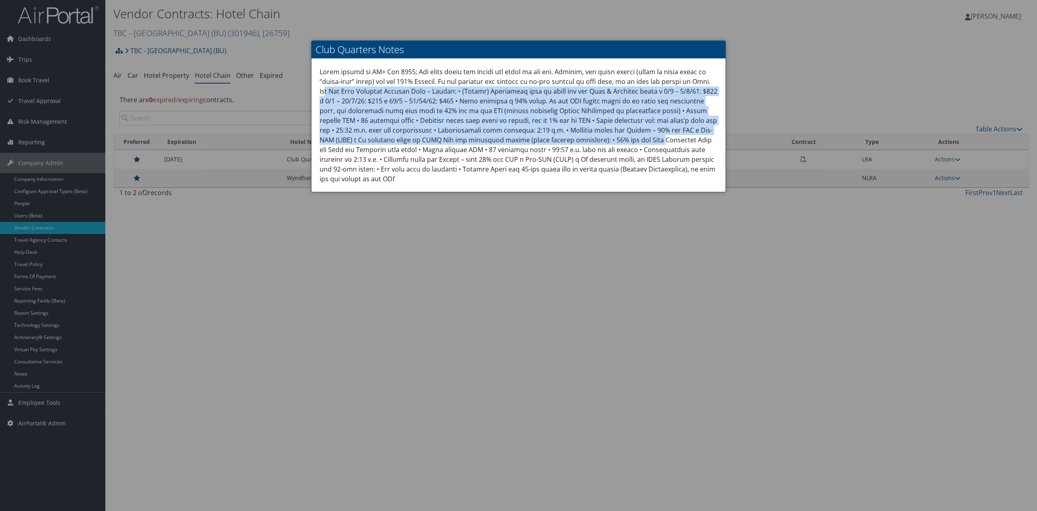
drag, startPoint x: 345, startPoint y: 91, endPoint x: 644, endPoint y: 141, distance: 303.2
click at [644, 141] on div at bounding box center [519, 125] width 414 height 133
click at [665, 279] on div at bounding box center [518, 255] width 1037 height 511
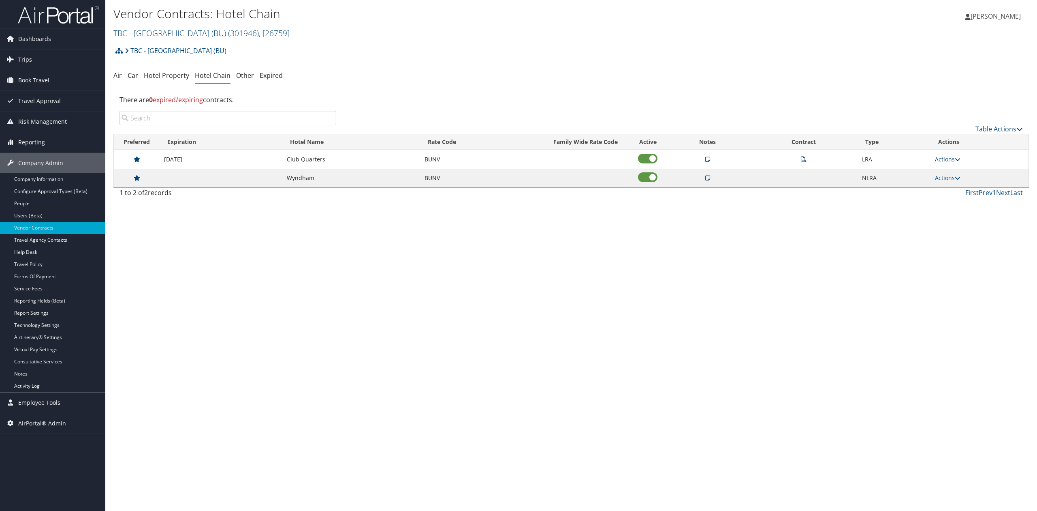
click at [937, 160] on link "Actions" at bounding box center [948, 159] width 26 height 8
click at [924, 193] on link "Edit" at bounding box center [932, 199] width 51 height 14
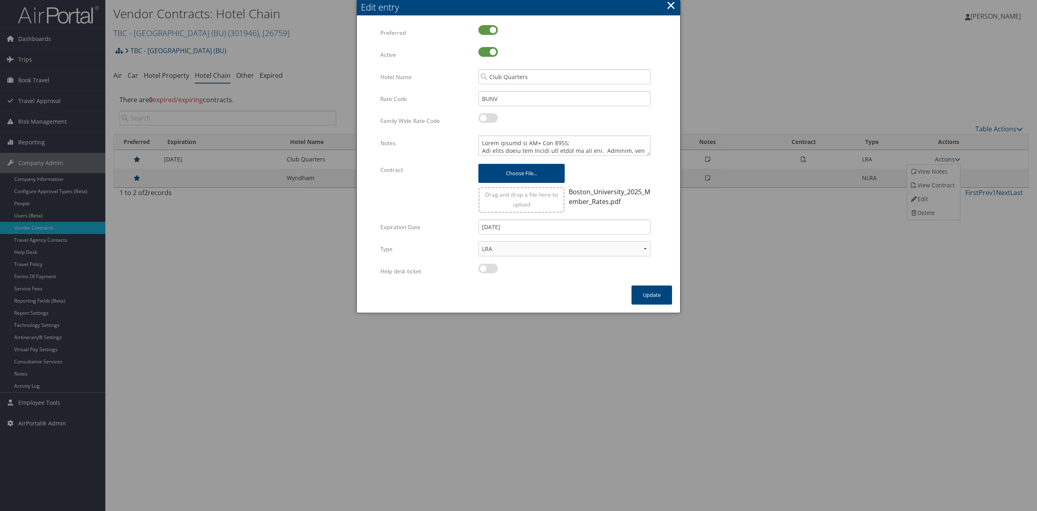
click at [669, 2] on button "×" at bounding box center [671, 5] width 9 height 16
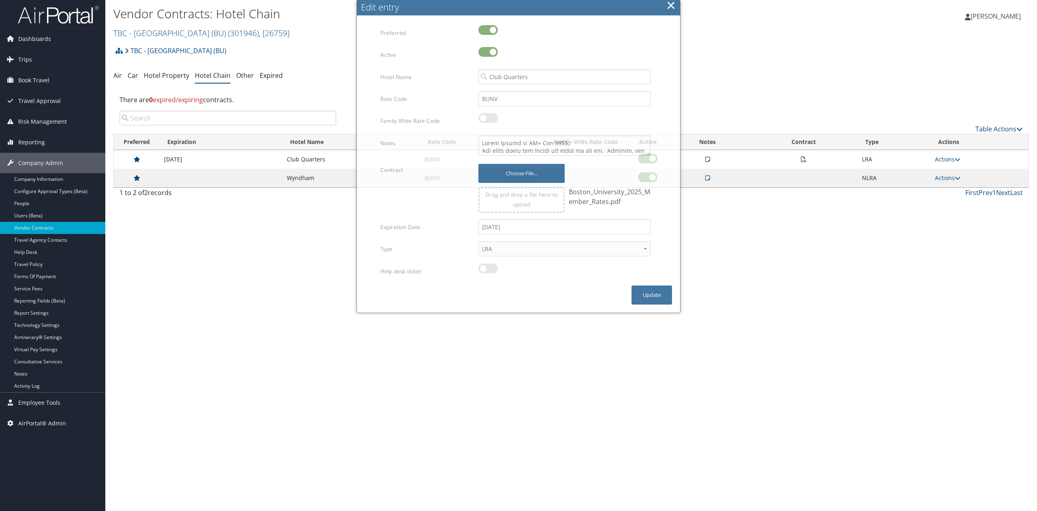
click at [753, 269] on div "Vendor Contracts: Hotel Chain TBC - Boston University (BU) ( 301946 ) , [ 26759…" at bounding box center [571, 255] width 932 height 511
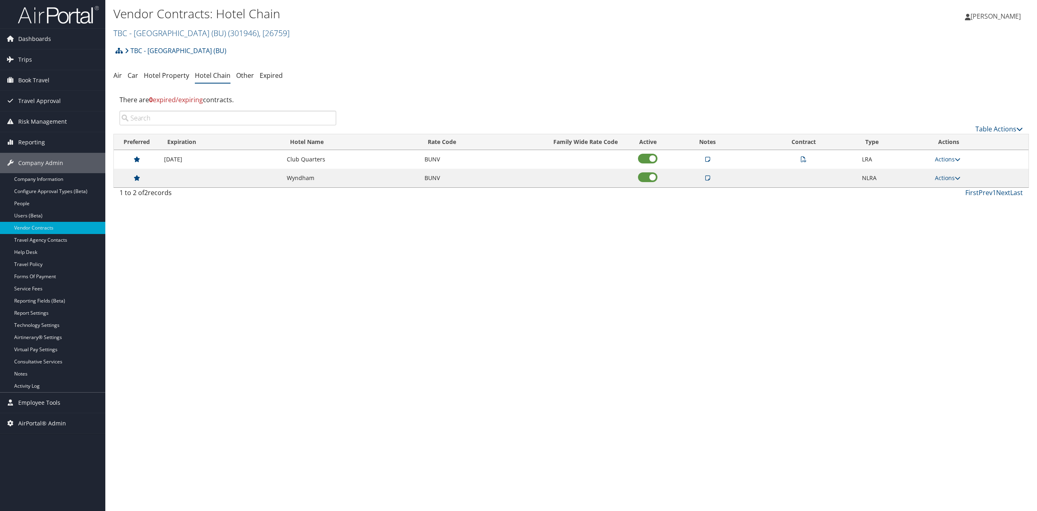
click at [327, 285] on div "Vendor Contracts: Hotel Chain TBC - Boston University (BU) ( 301946 ) , [ 26759…" at bounding box center [571, 255] width 932 height 511
drag, startPoint x: 198, startPoint y: 269, endPoint x: 135, endPoint y: 216, distance: 82.2
click at [196, 269] on div "Vendor Contracts: Hotel Chain TBC - Boston University (BU) ( 301946 ) , [ 26759…" at bounding box center [571, 255] width 932 height 511
click at [161, 39] on h2 "TBC - Boston University (BU) ( 301946 ) , [ 26759 ]" at bounding box center [418, 33] width 611 height 14
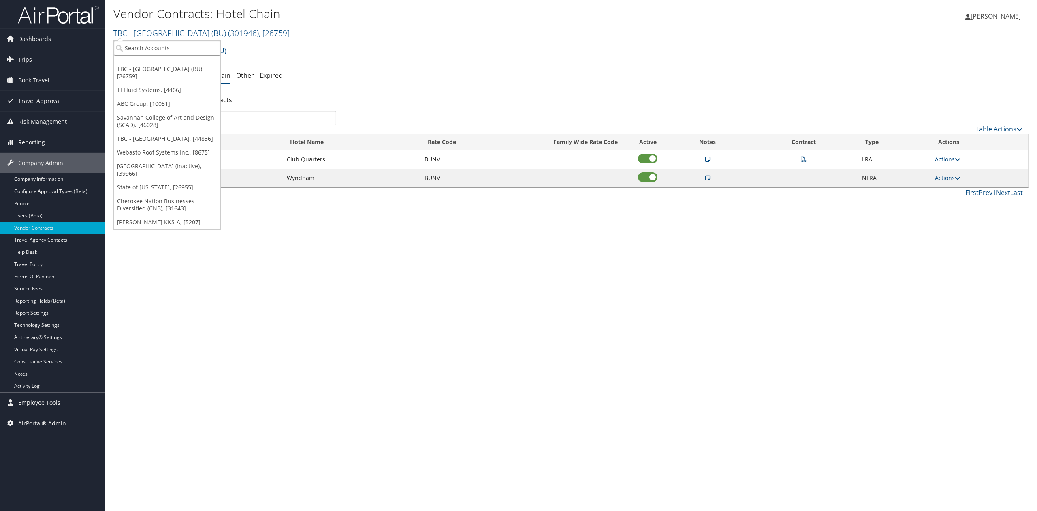
click at [162, 44] on input "search" at bounding box center [167, 48] width 107 height 15
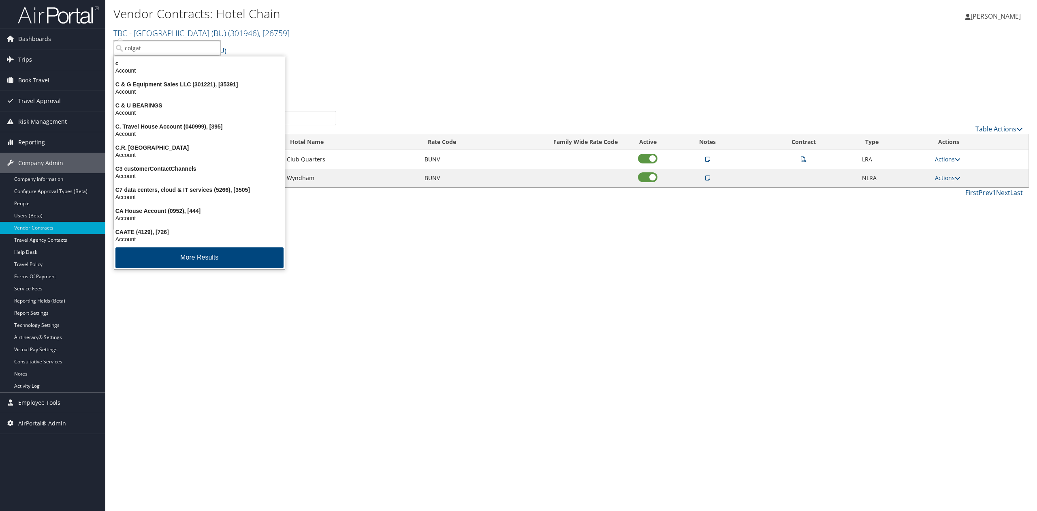
type input "colgate"
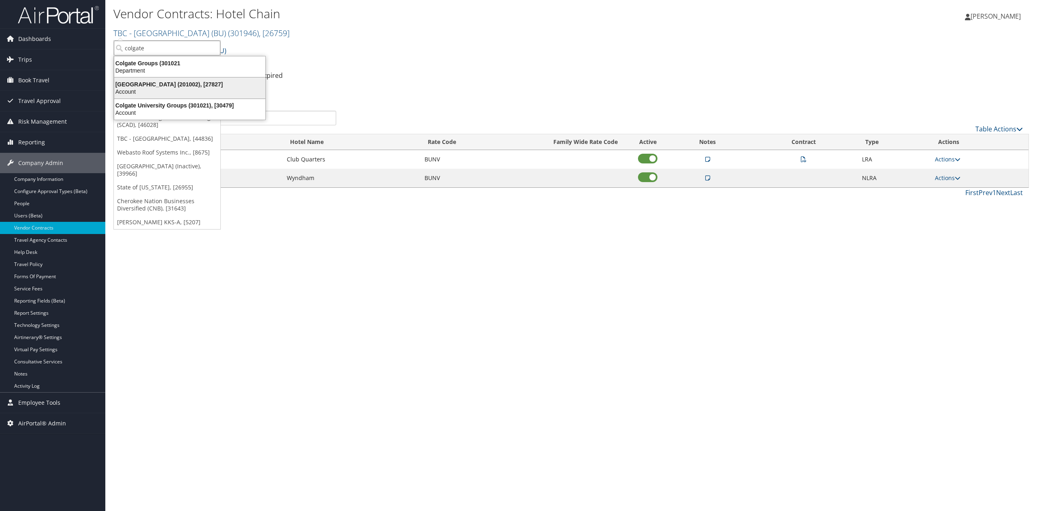
click at [166, 83] on div "Colgate University (201002), [27827]" at bounding box center [189, 84] width 161 height 7
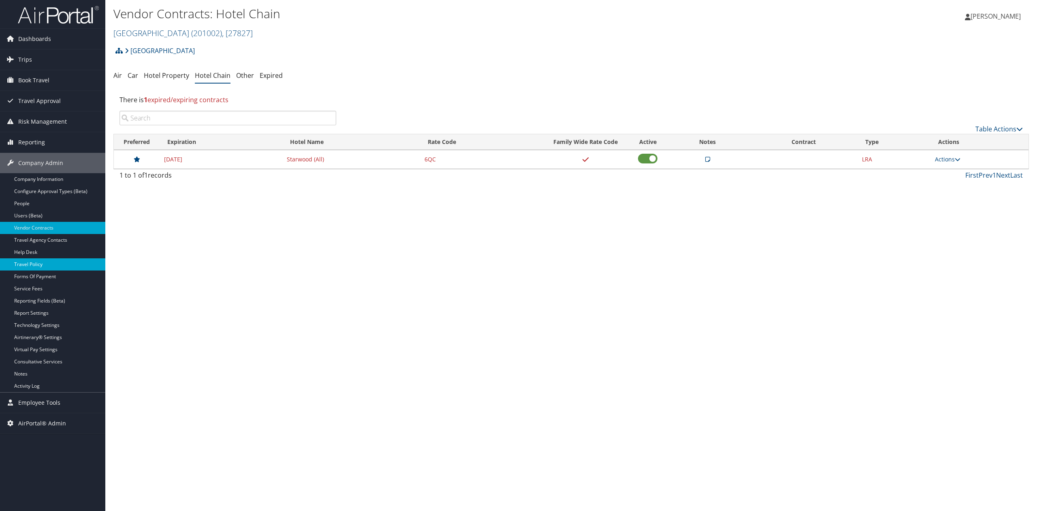
click at [50, 268] on link "Travel Policy" at bounding box center [52, 264] width 105 height 12
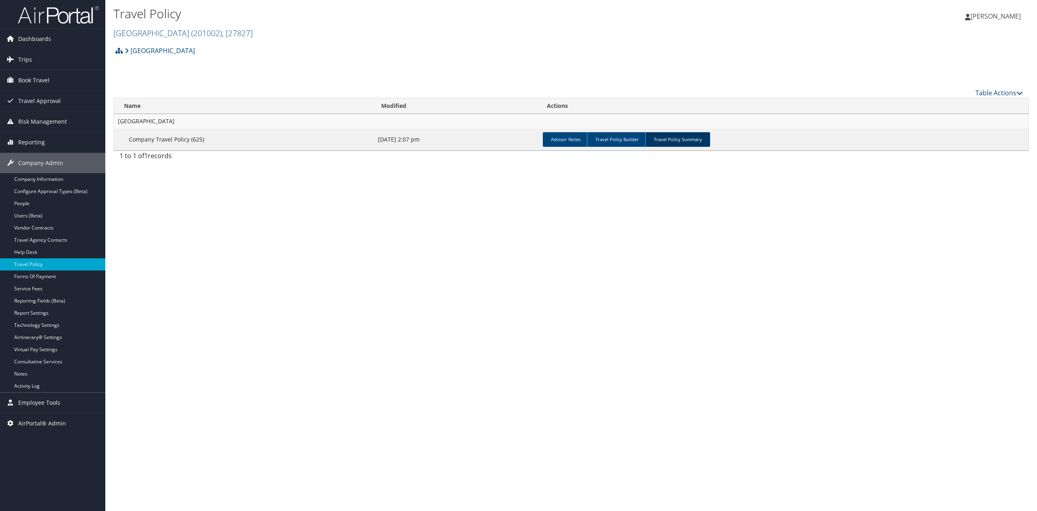
click at [682, 140] on link "Travel Policy Summary" at bounding box center [677, 139] width 65 height 15
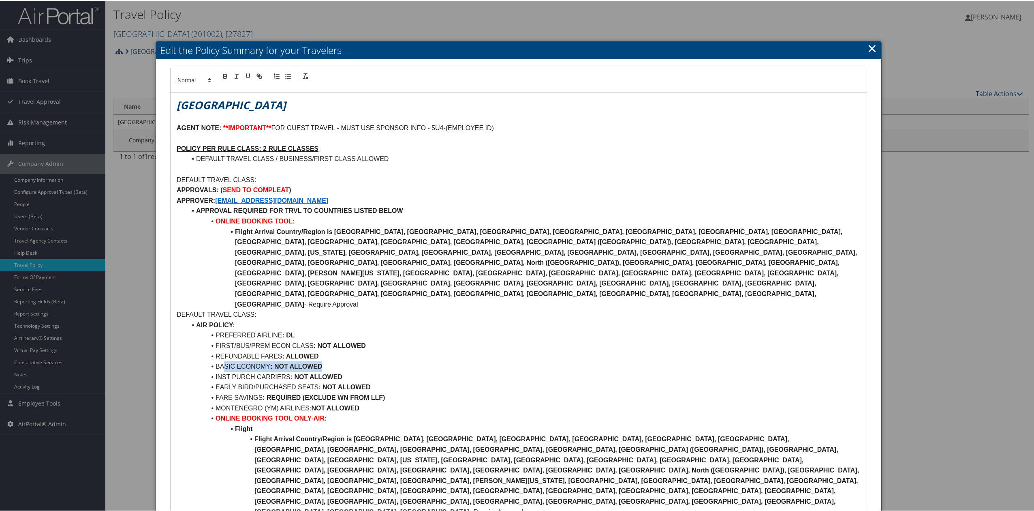
drag, startPoint x: 293, startPoint y: 326, endPoint x: 356, endPoint y: 324, distance: 62.4
click at [356, 360] on li "BASIC ECONOMY : NOT ALLOWED" at bounding box center [523, 365] width 674 height 11
click at [257, 371] on li "INST PURCH CARRIERS : NOT ALLOWED" at bounding box center [523, 376] width 674 height 11
click at [211, 360] on li "BASIC ECONOMY : NOT ALLOWED" at bounding box center [523, 365] width 674 height 11
drag, startPoint x: 346, startPoint y: 323, endPoint x: 215, endPoint y: 325, distance: 130.9
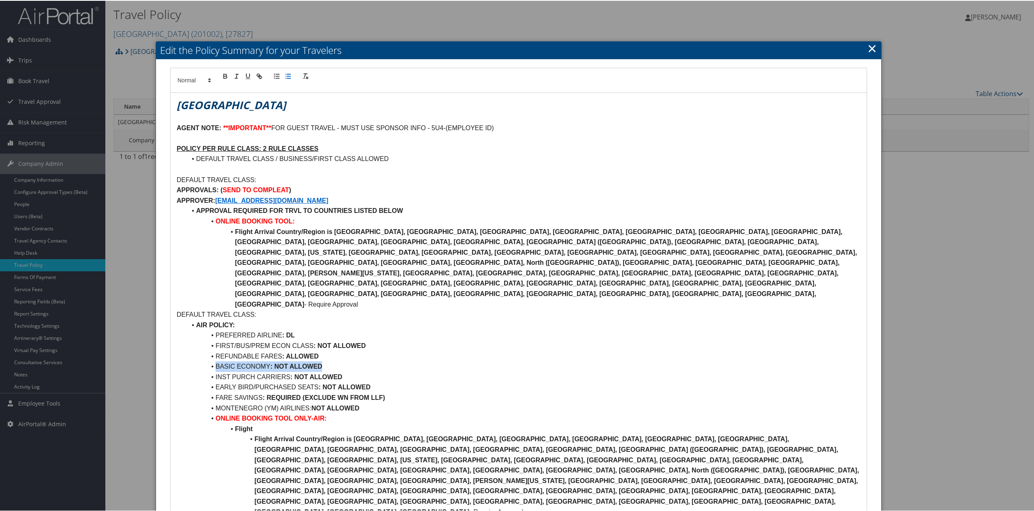
click at [215, 360] on li "BASIC ECONOMY : NOT ALLOWED" at bounding box center [523, 365] width 674 height 11
drag, startPoint x: 326, startPoint y: 334, endPoint x: 218, endPoint y: 334, distance: 107.8
click at [218, 371] on li "INST PURCH CARRIERS : NOT ALLOWED" at bounding box center [523, 376] width 674 height 11
click at [488, 371] on li "INST PURCH CARRIERS : NOT ALLOWED" at bounding box center [523, 376] width 674 height 11
click at [867, 46] on link "×" at bounding box center [871, 47] width 9 height 16
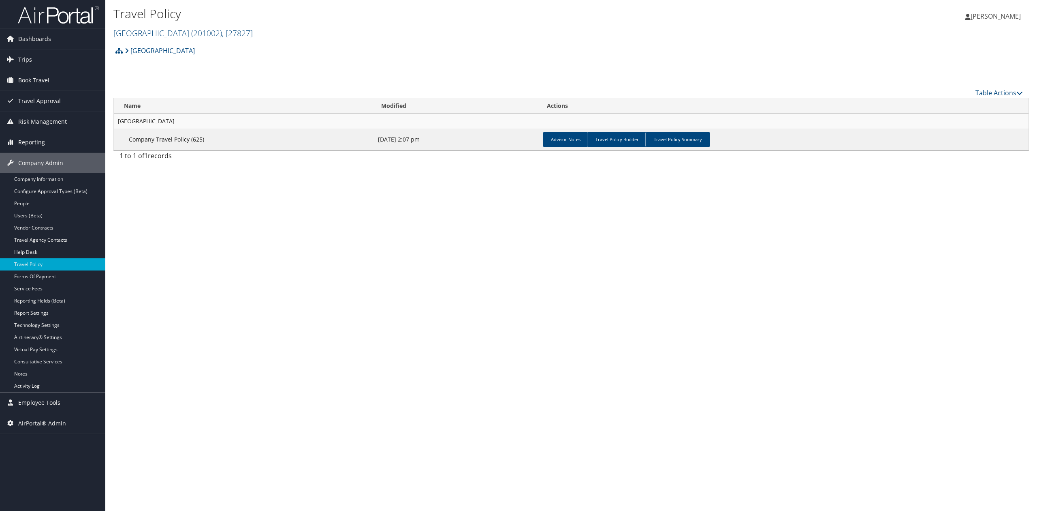
click at [776, 328] on div "Travel Policy [GEOGRAPHIC_DATA] ( 201002 ) , [ 27827 ] [GEOGRAPHIC_DATA] TBC - …" at bounding box center [571, 255] width 932 height 511
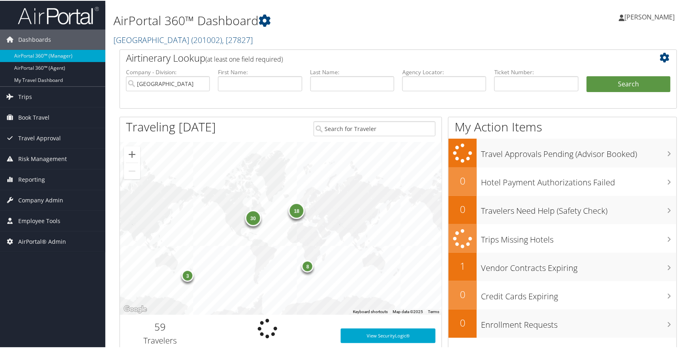
click at [663, 15] on span "[PERSON_NAME]" at bounding box center [650, 16] width 50 height 9
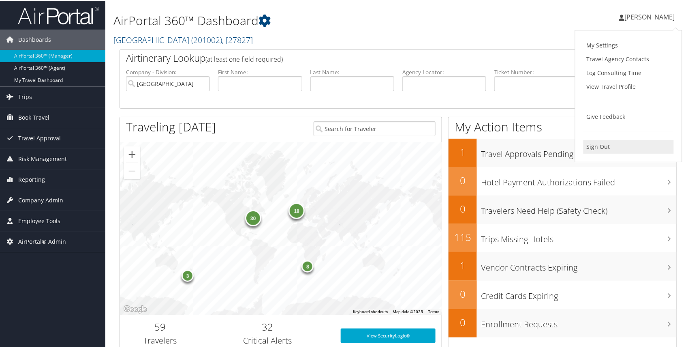
click at [605, 145] on link "Sign Out" at bounding box center [628, 146] width 90 height 14
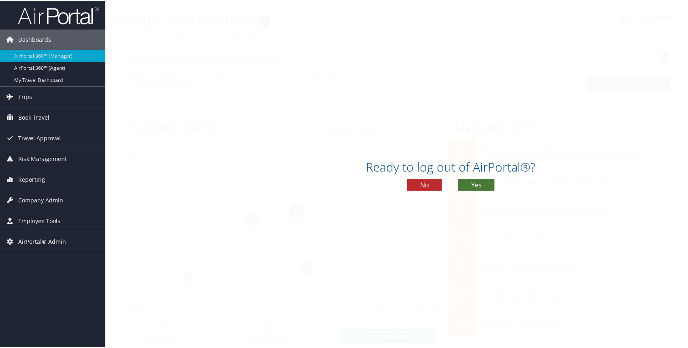
drag, startPoint x: 465, startPoint y: 182, endPoint x: 456, endPoint y: 185, distance: 9.9
click at [466, 182] on button "Yes" at bounding box center [476, 184] width 36 height 12
